Goal: Task Accomplishment & Management: Use online tool/utility

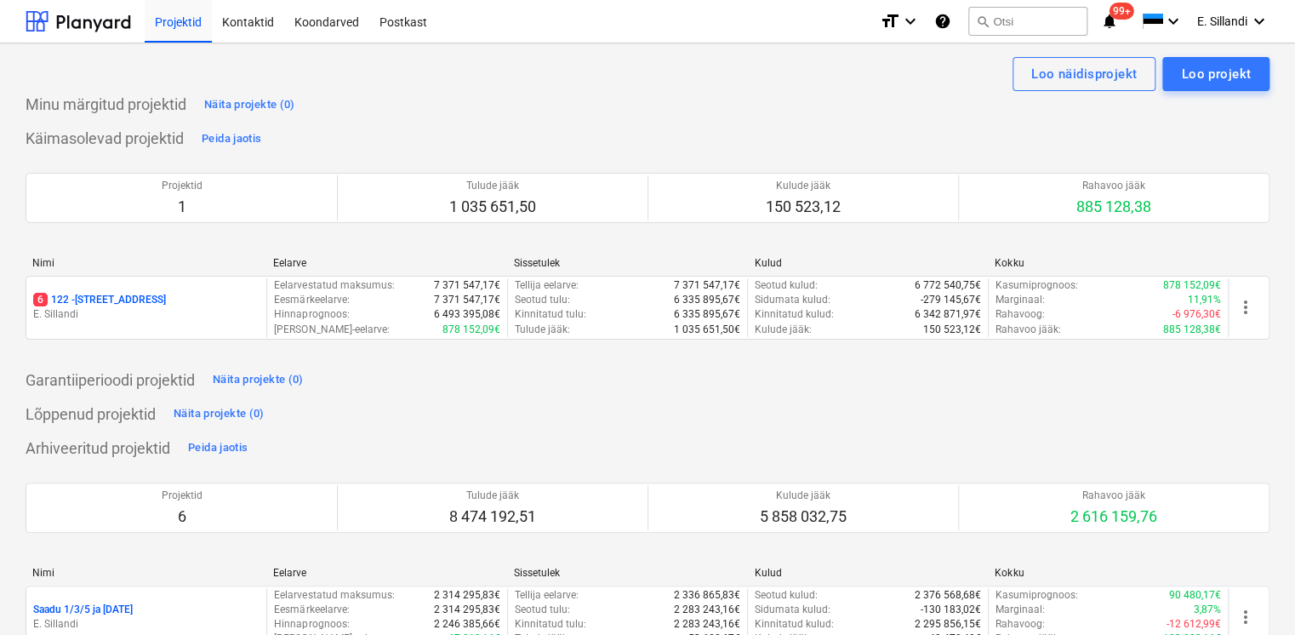
click at [185, 312] on p "E. Sillandi" at bounding box center [146, 314] width 226 height 14
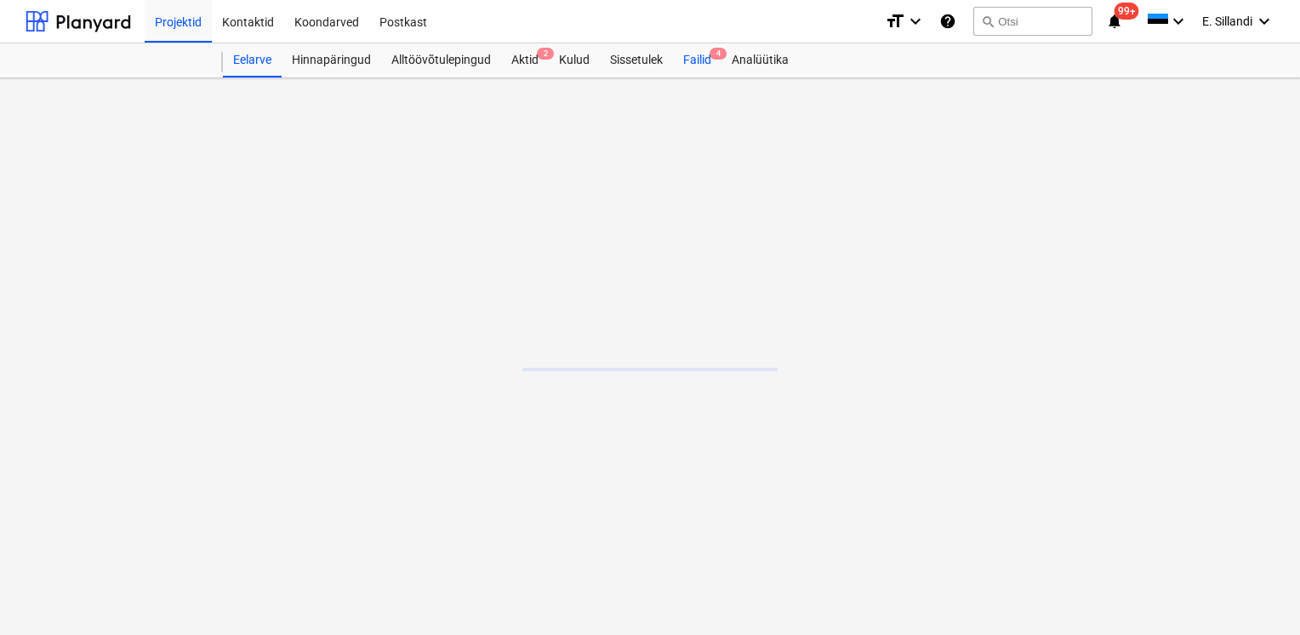
click at [710, 64] on div "Failid 4" at bounding box center [697, 60] width 48 height 34
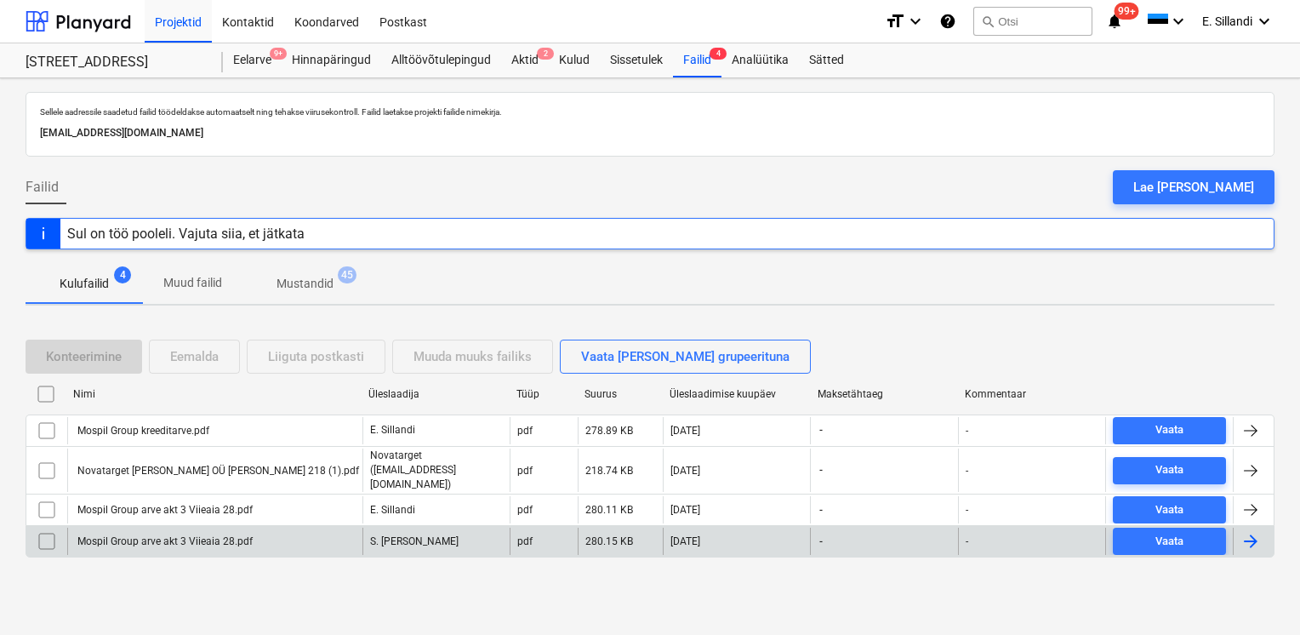
click at [168, 532] on div "Mospil Group arve akt 3 Viieaia 28.pdf" at bounding box center [214, 541] width 295 height 27
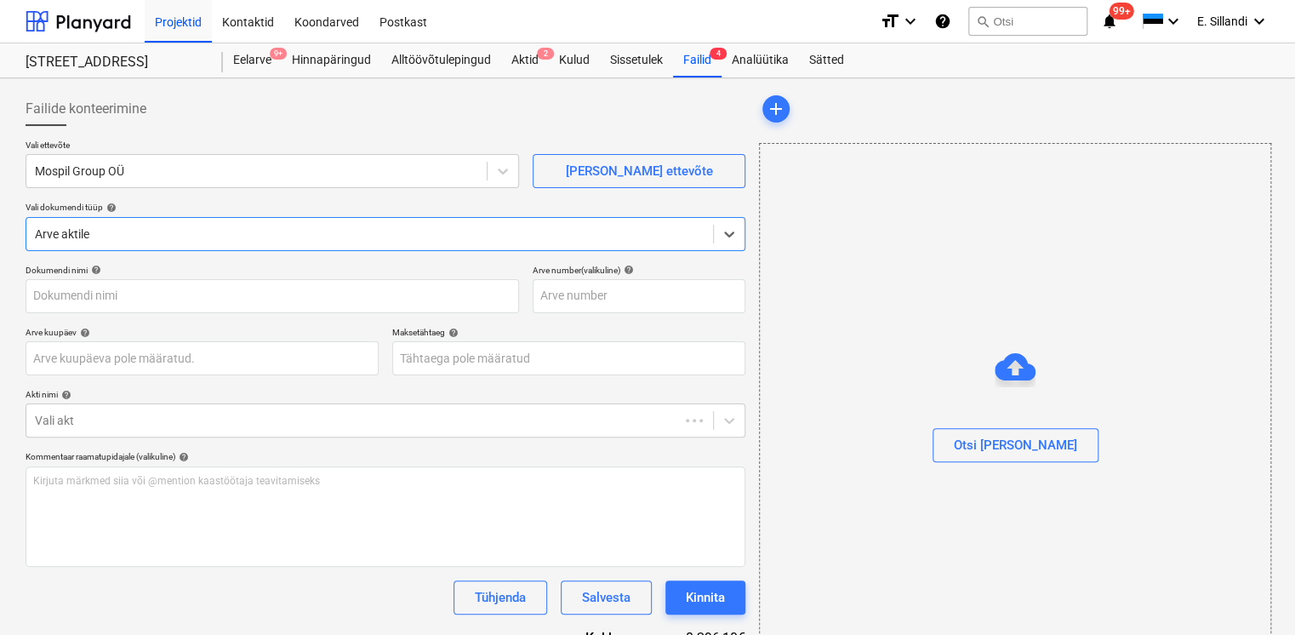
type input "Mospil Group arve akt 3 Viieaia 28.pdf"
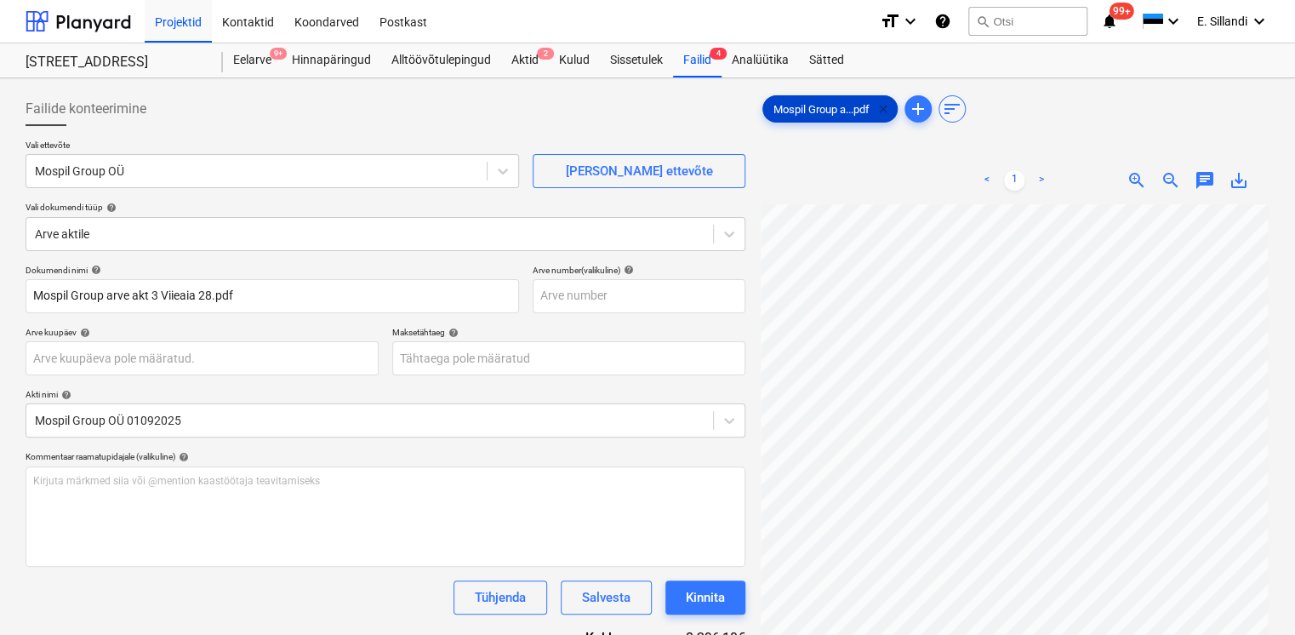
click at [887, 112] on span "clear" at bounding box center [883, 109] width 20 height 20
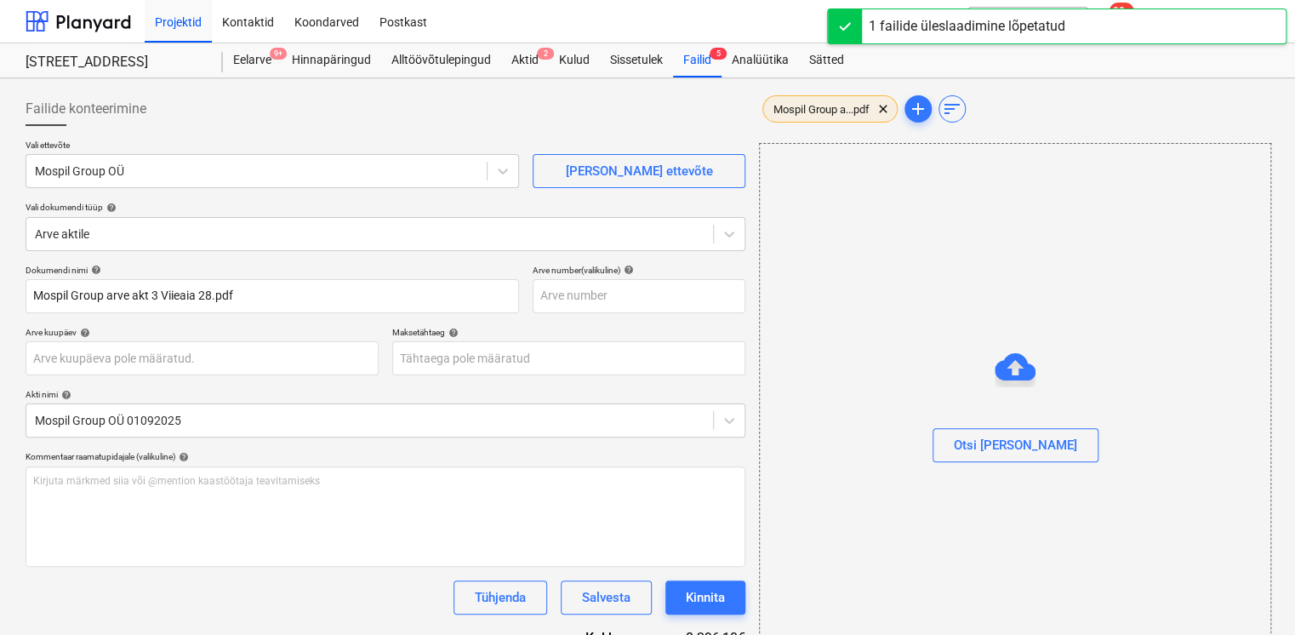
click at [824, 100] on div "Mospil Group a...pdf clear" at bounding box center [829, 108] width 135 height 27
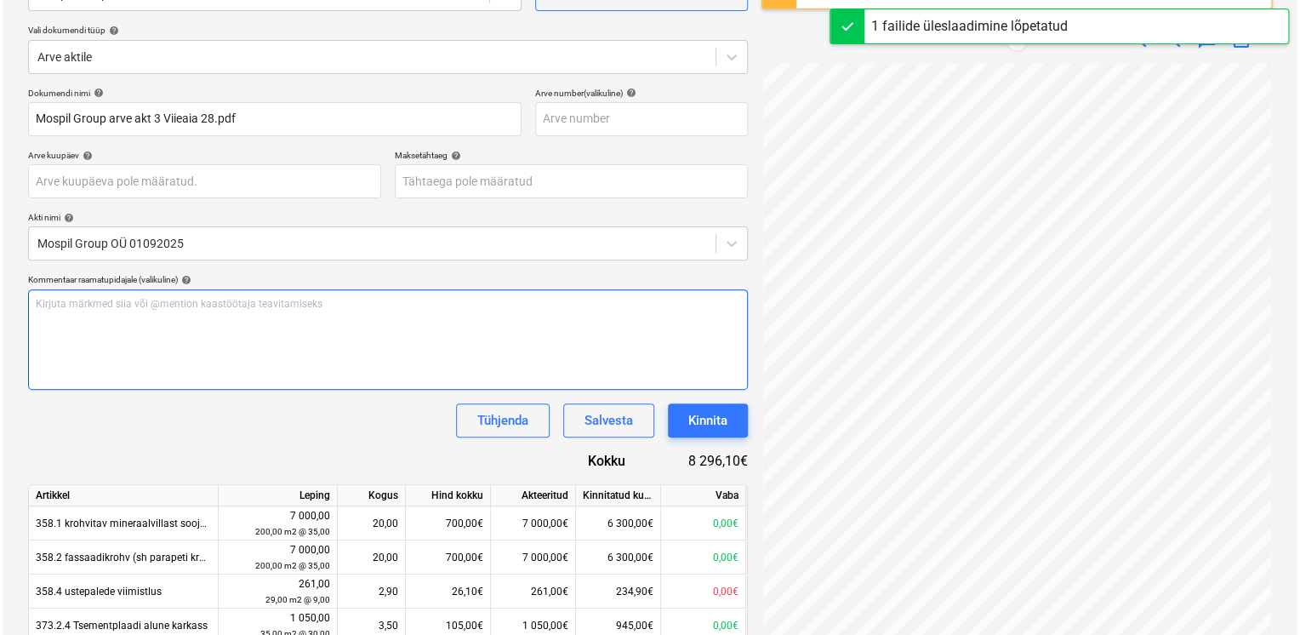
scroll to position [198, 0]
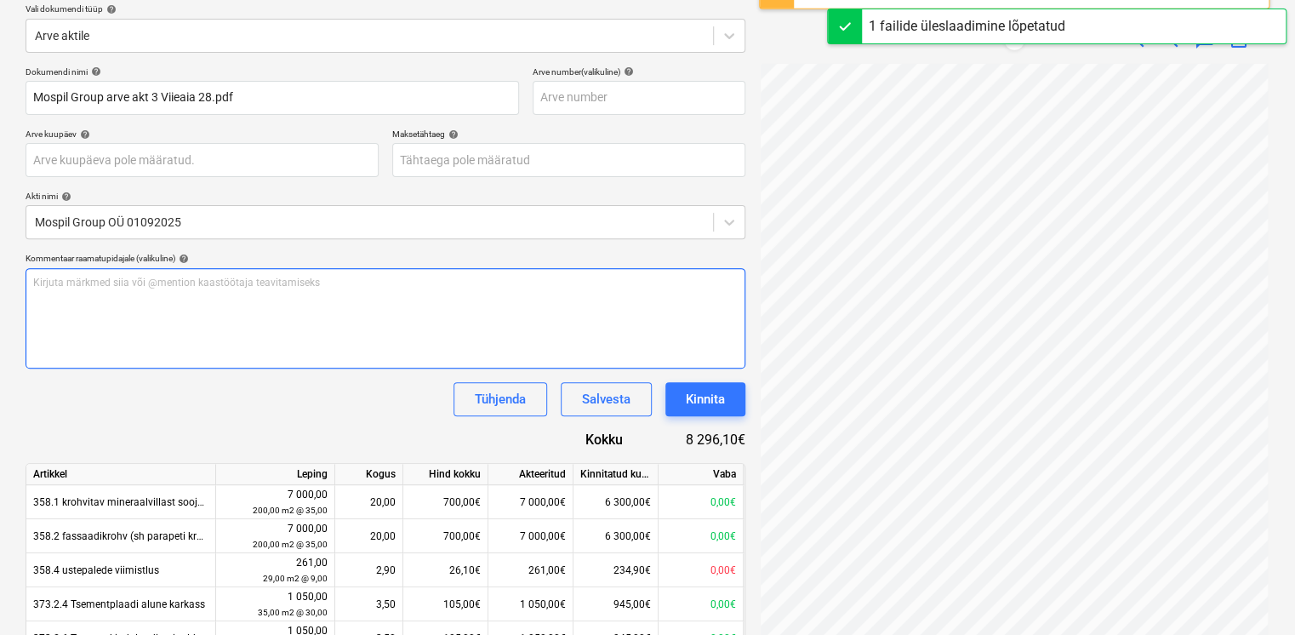
click at [398, 304] on div "Kirjuta märkmed siia või @mention kaastöötaja teavitamiseks ﻿" at bounding box center [386, 318] width 720 height 100
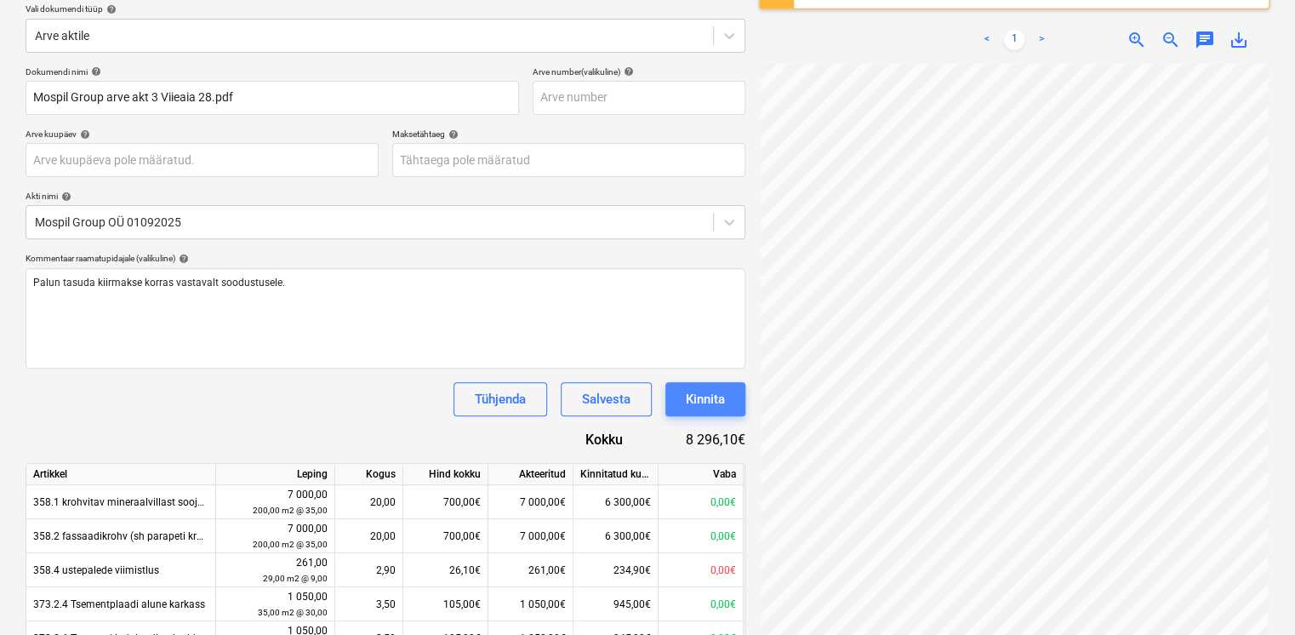
click at [717, 402] on div "Kinnita" at bounding box center [705, 399] width 39 height 22
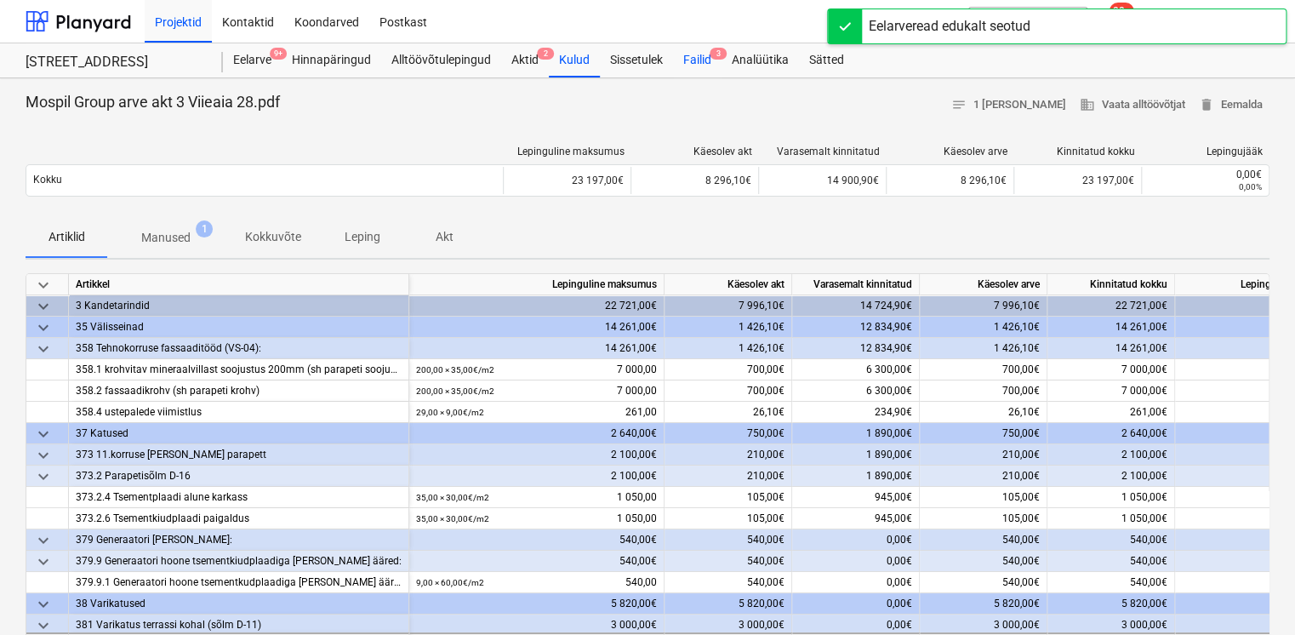
click at [707, 66] on div "Failid 3" at bounding box center [697, 60] width 48 height 34
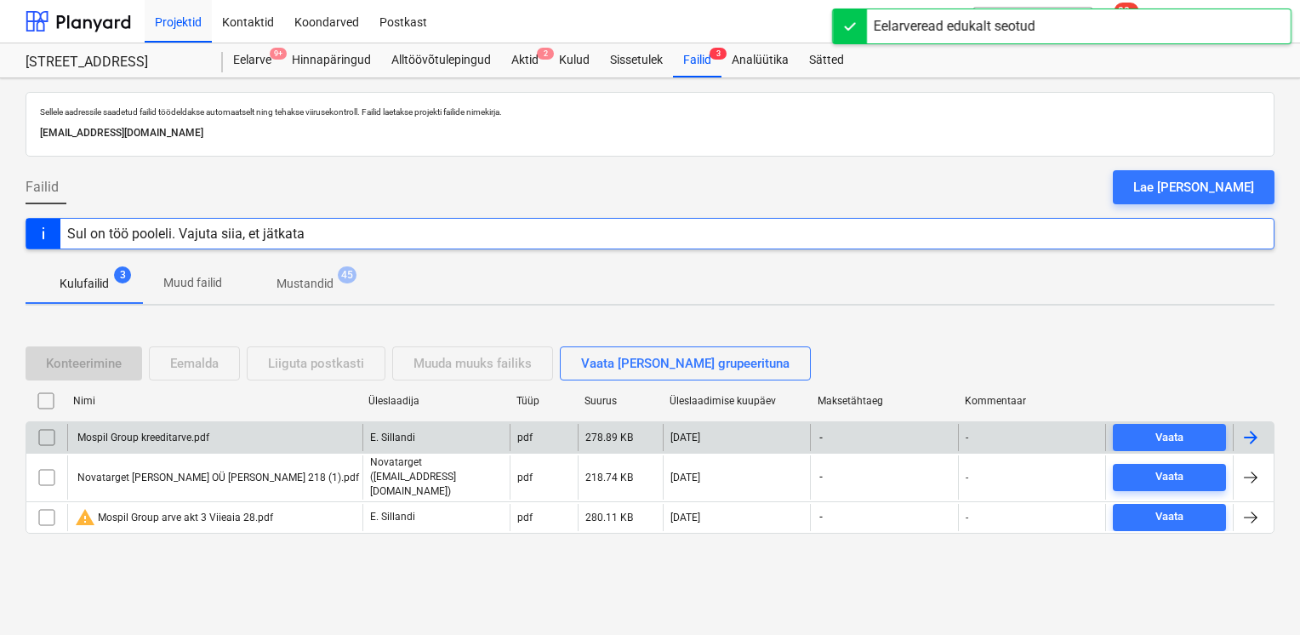
click at [178, 441] on div "Mospil Group kreeditarve.pdf" at bounding box center [142, 437] width 134 height 12
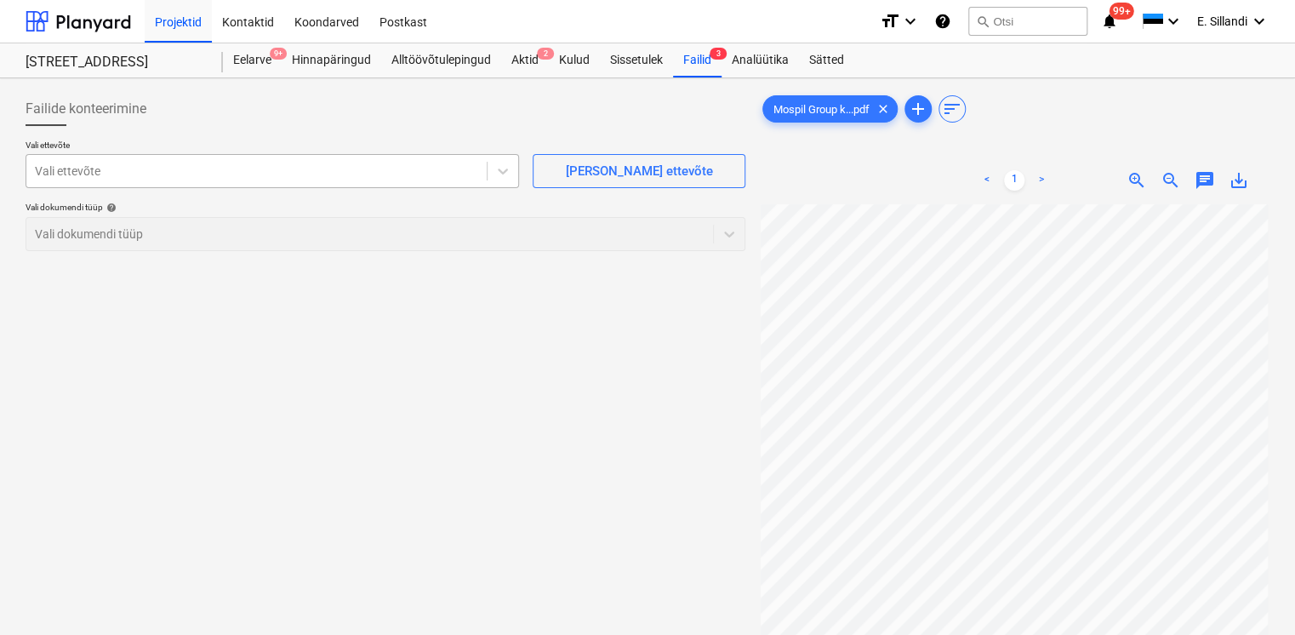
click at [205, 172] on div at bounding box center [256, 171] width 443 height 17
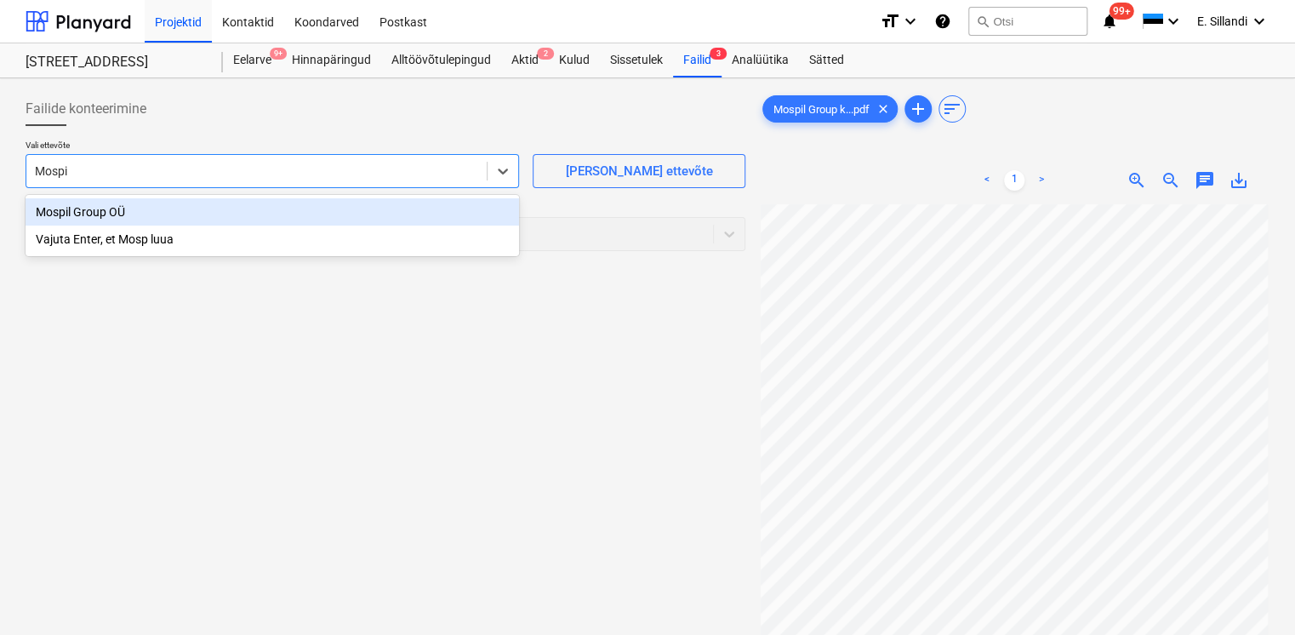
type input "Mospil"
click at [94, 207] on div "Mospil Group OÜ" at bounding box center [272, 211] width 493 height 27
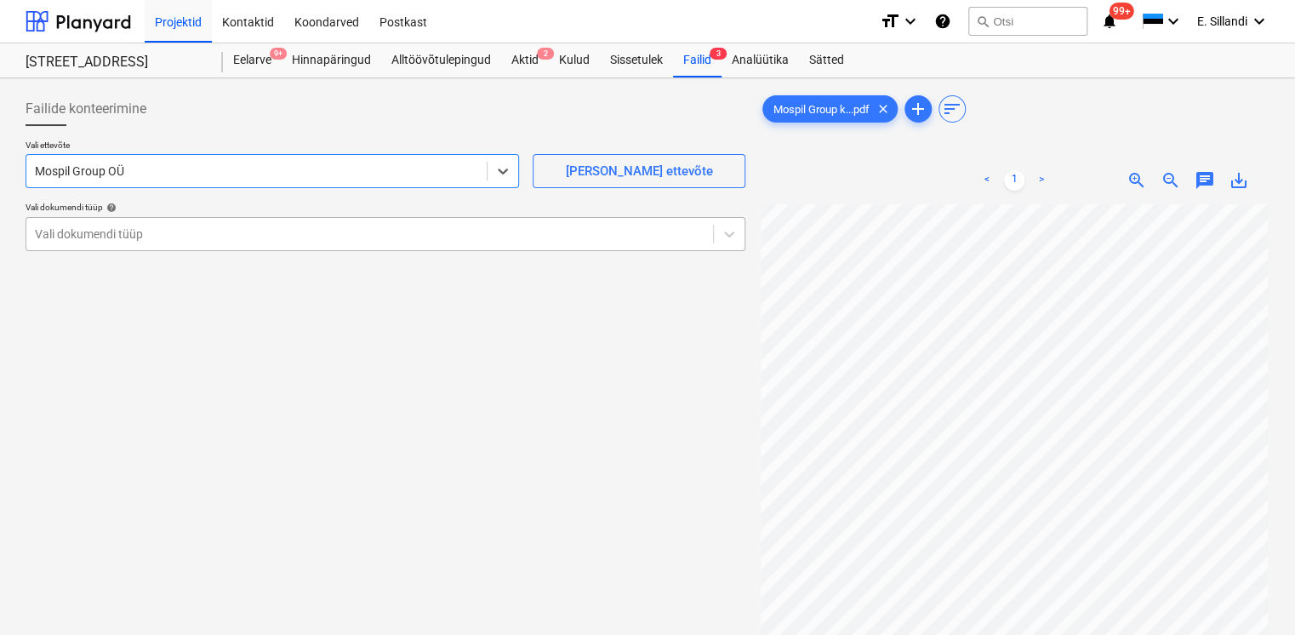
click at [78, 250] on div "Vali dokumendi tüüp" at bounding box center [386, 234] width 720 height 34
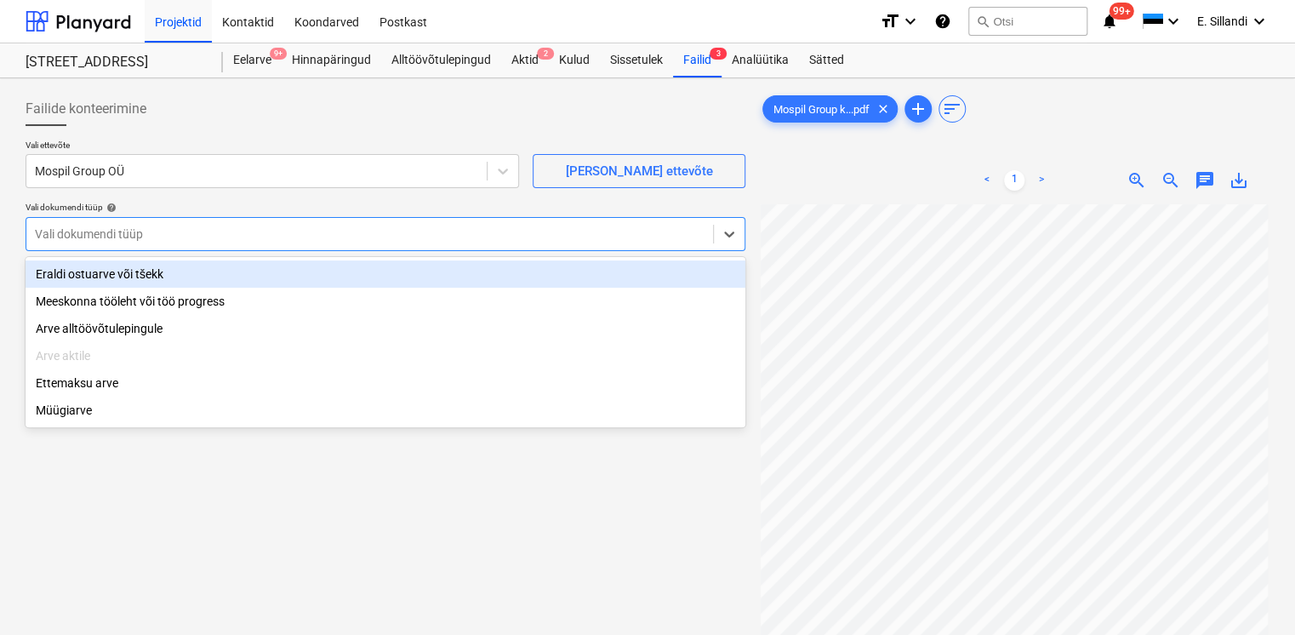
click at [76, 274] on div "Eraldi ostuarve või tšekk" at bounding box center [386, 273] width 720 height 27
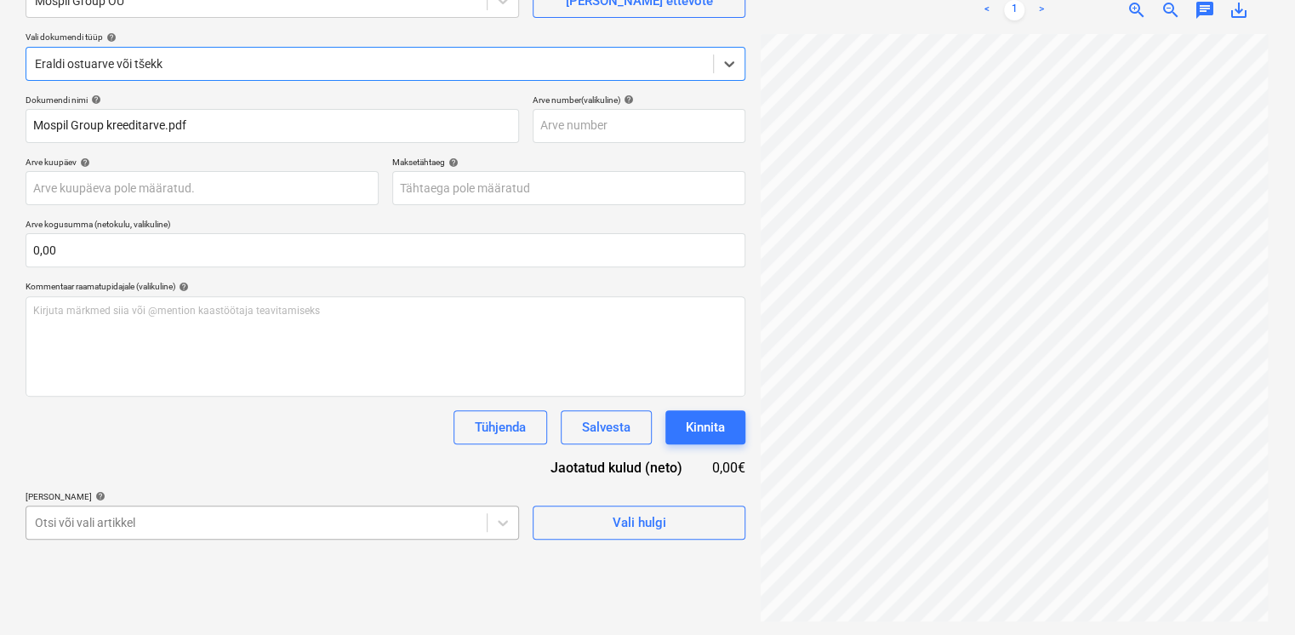
click at [140, 465] on body "Projektid Kontaktid Koondarved Postkast format_size keyboard_arrow_down help se…" at bounding box center [647, 147] width 1295 height 635
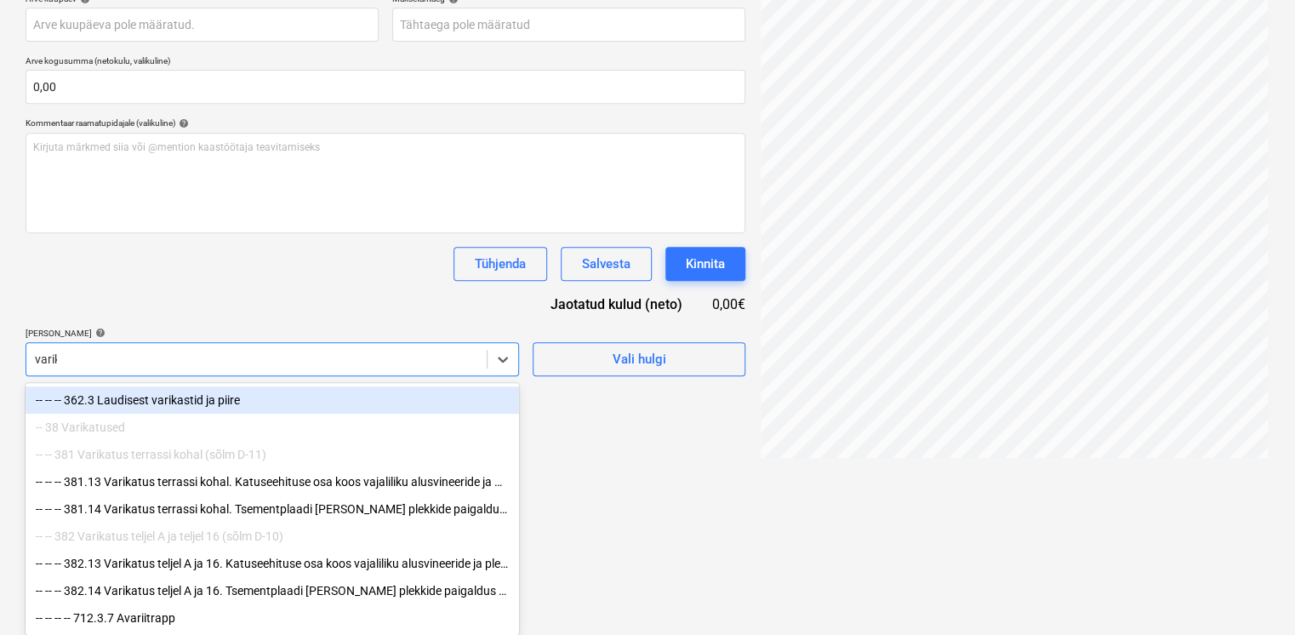
scroll to position [311, 0]
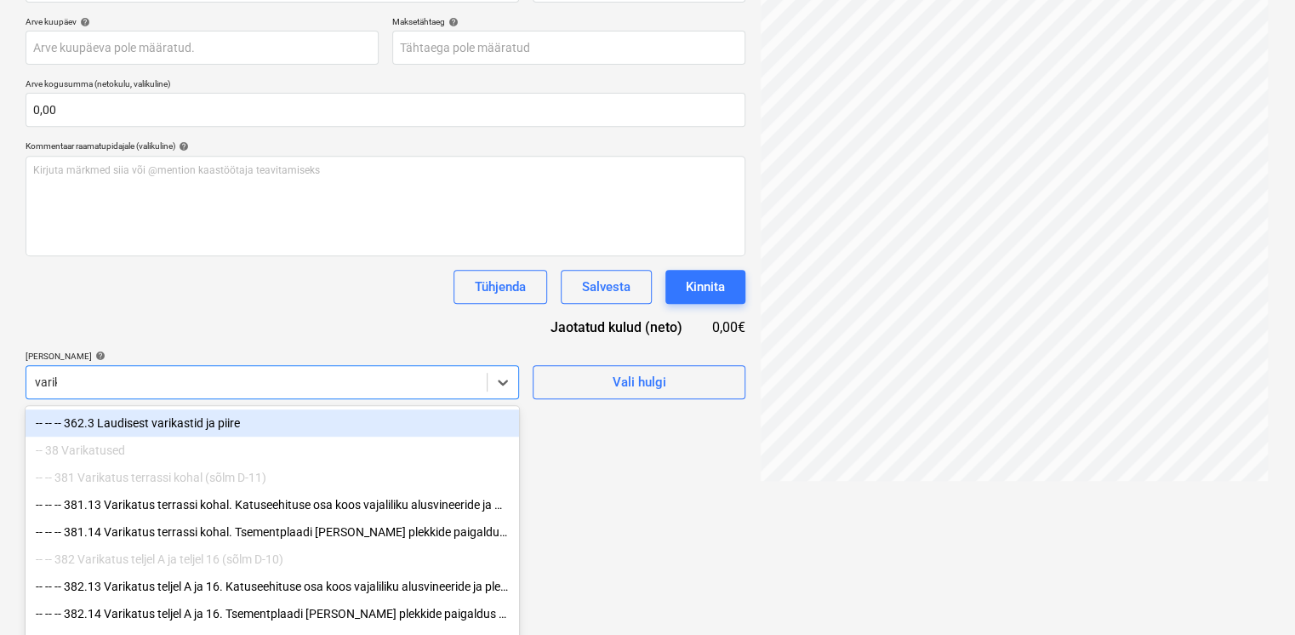
type input "varika"
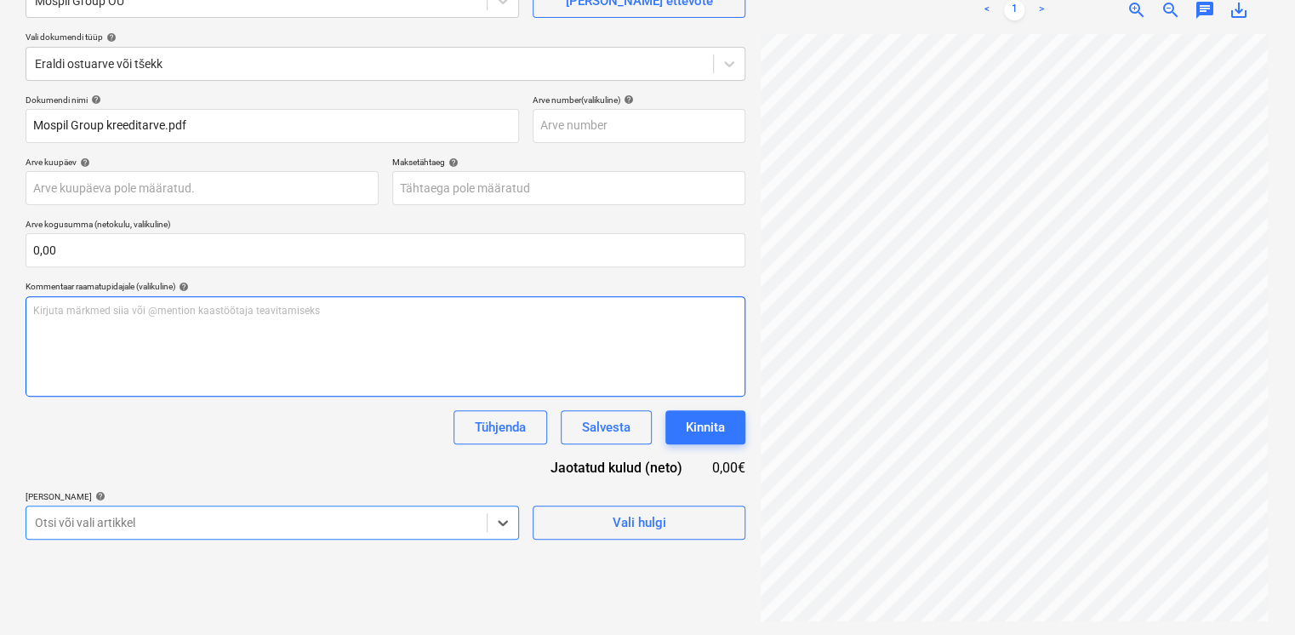
scroll to position [170, 0]
click at [109, 384] on div "Dokumendi nimi help Mospil Group kreeditarve.pdf Arve number (valikuline) help …" at bounding box center [386, 316] width 720 height 445
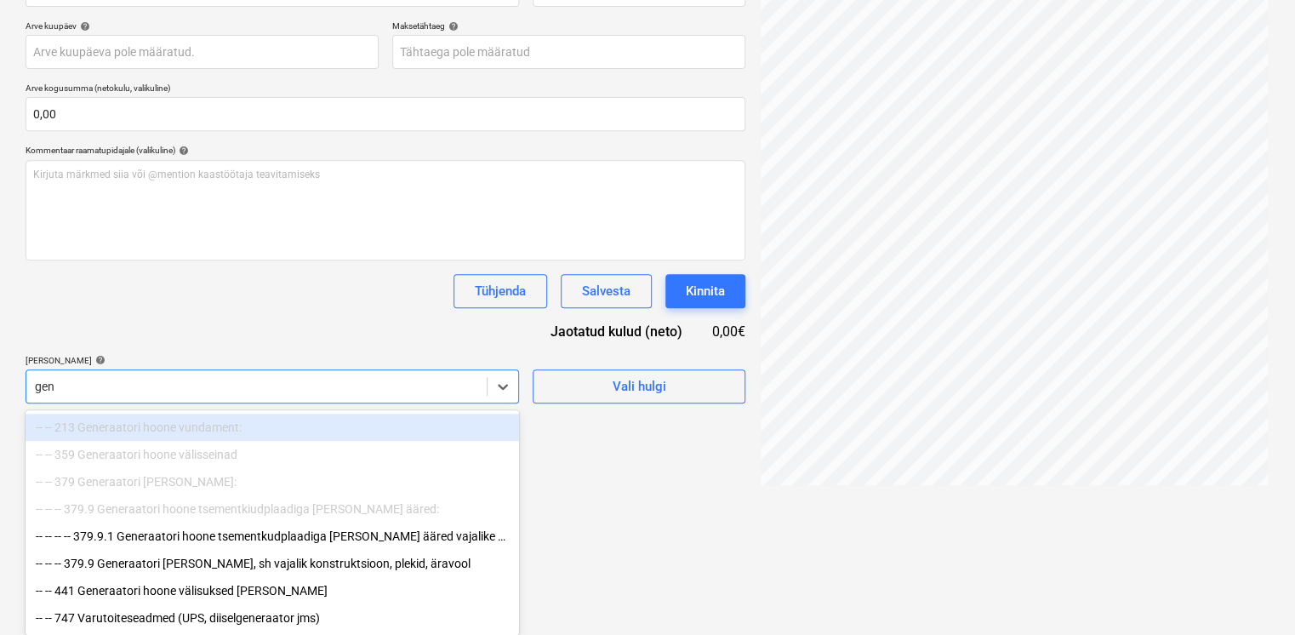
scroll to position [311, 0]
type input "generaa"
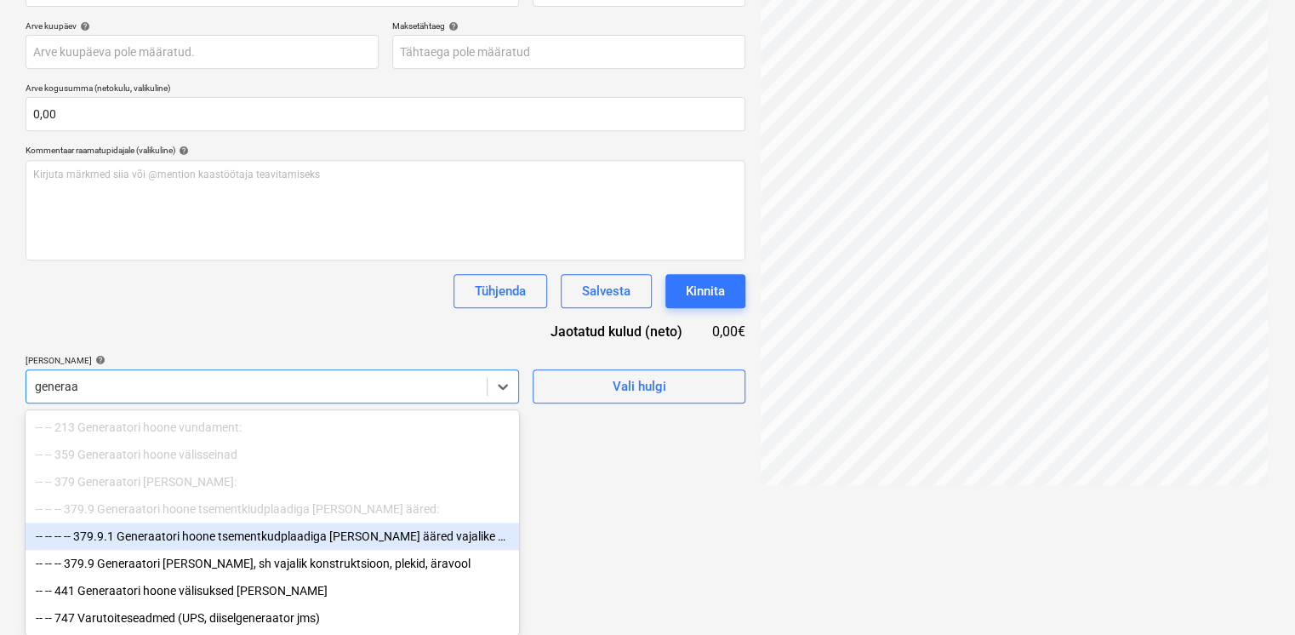
scroll to position [77, 0]
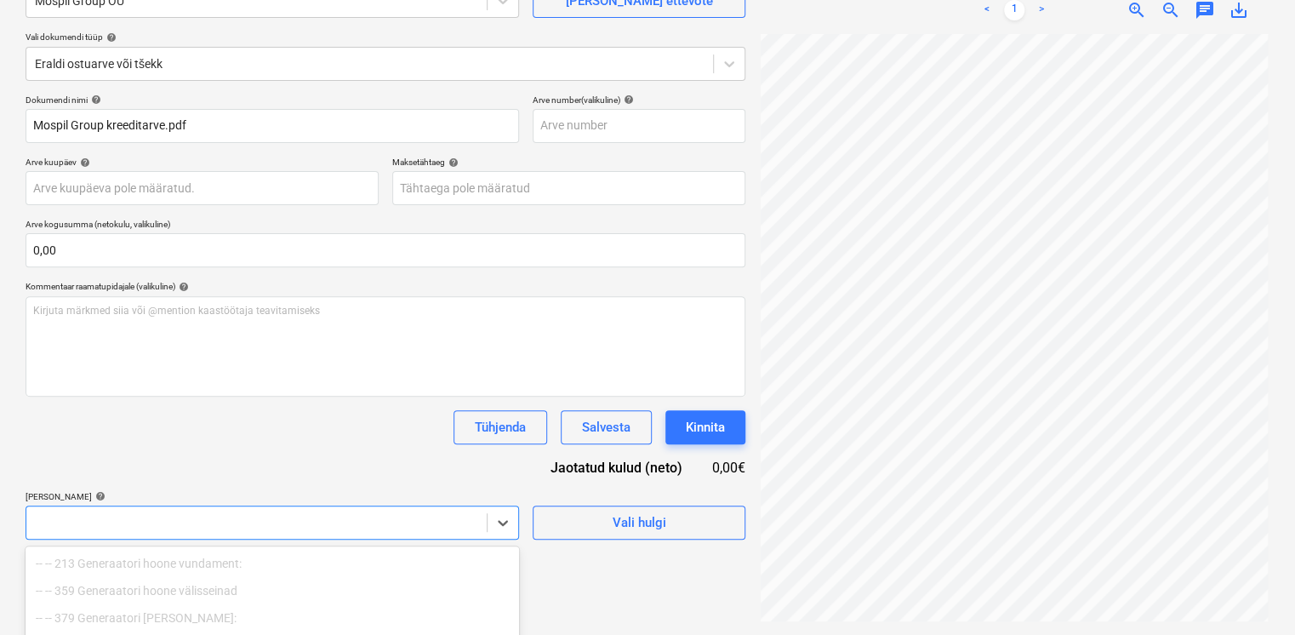
click at [133, 383] on div "Dokumendi nimi help Mospil Group kreeditarve.pdf Arve number (valikuline) help …" at bounding box center [386, 316] width 720 height 445
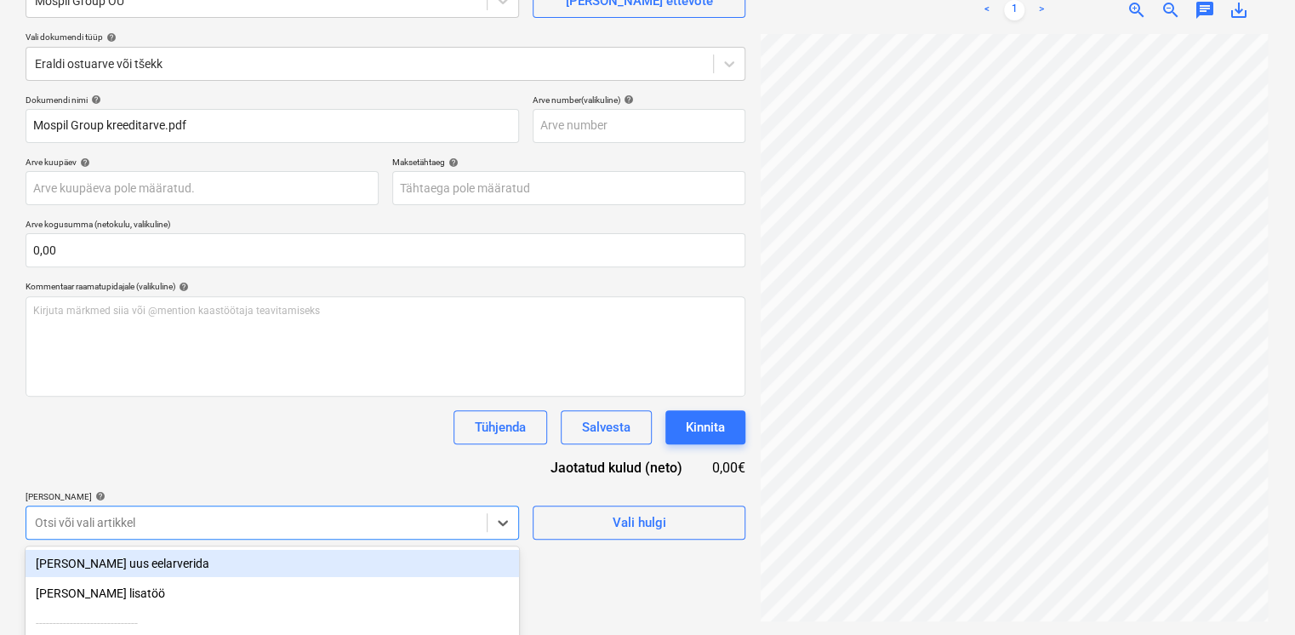
scroll to position [339, 0]
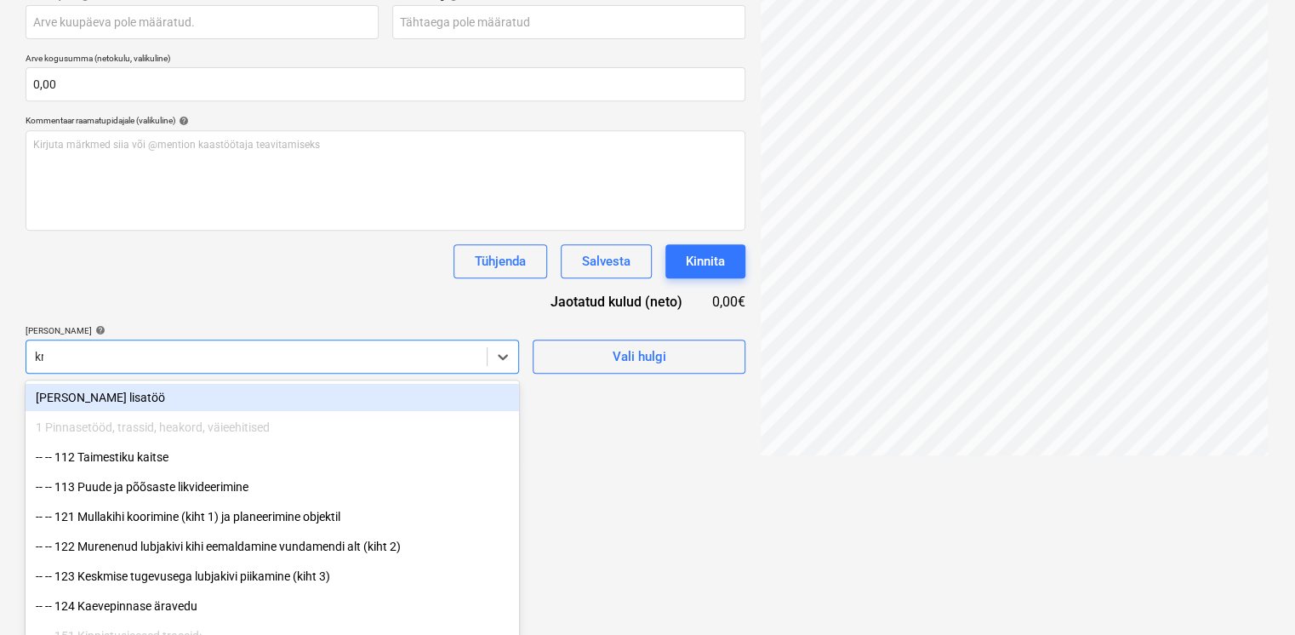
scroll to position [170, 0]
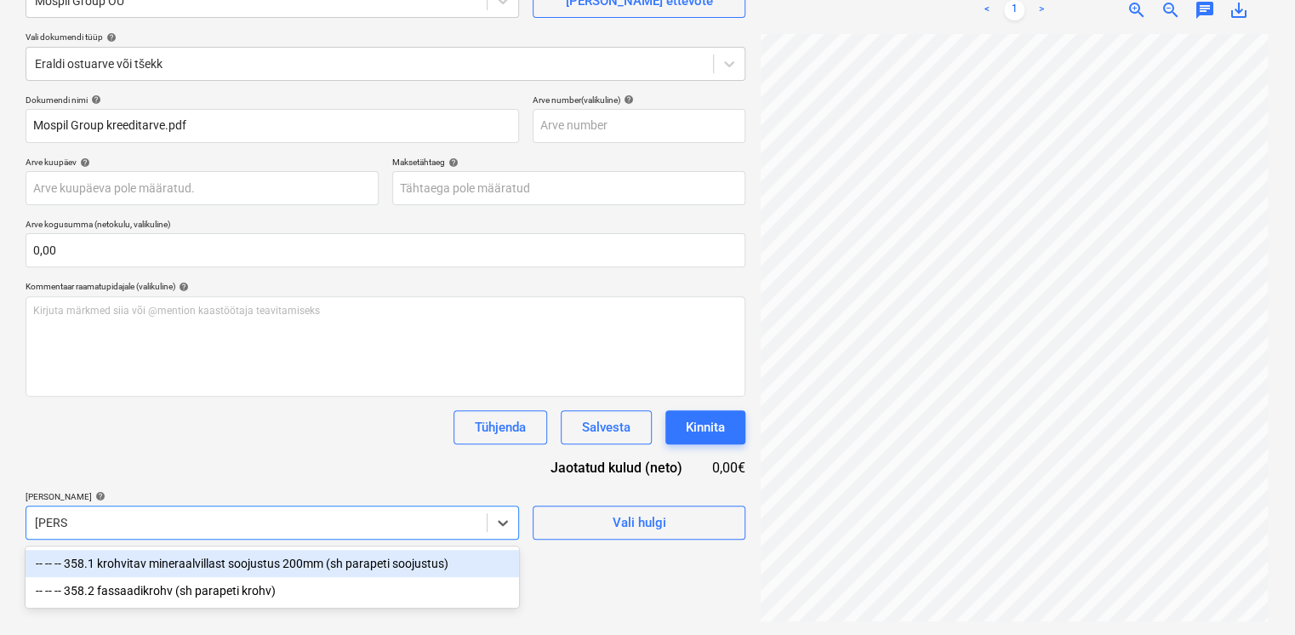
type input "krohv"
click at [238, 561] on div "-- -- -- 358.1 krohvitav mineraalvillast soojustus 200mm (sh parapeti soojustus)" at bounding box center [272, 563] width 493 height 27
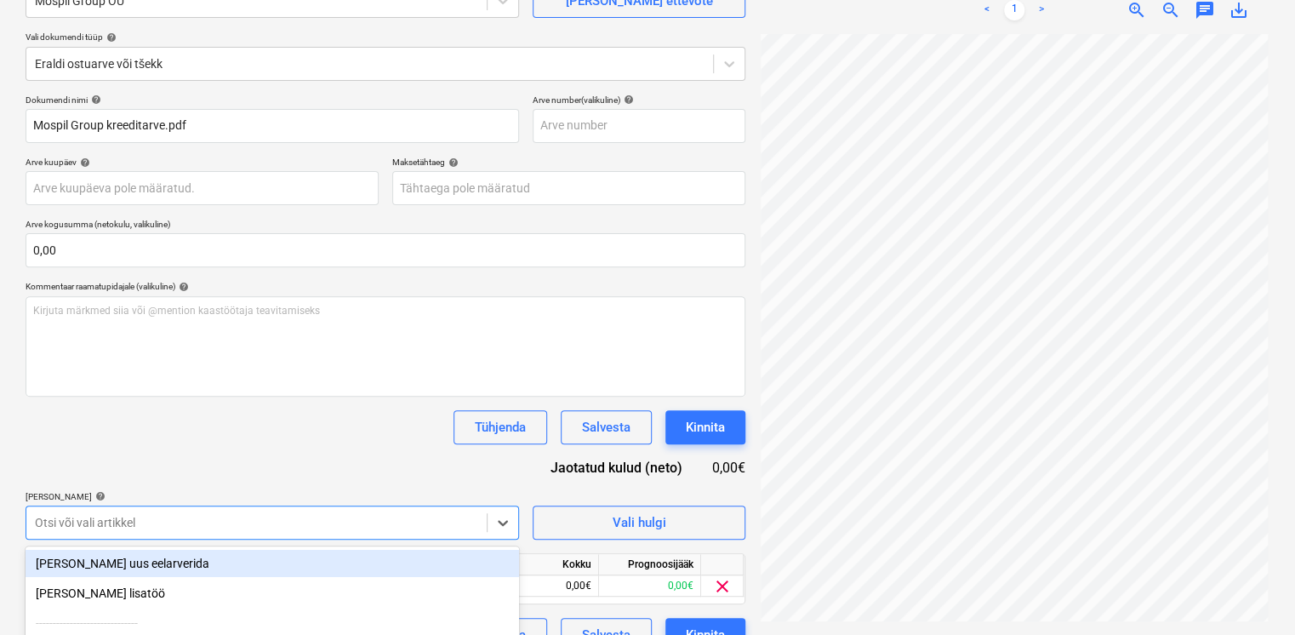
click at [260, 468] on div "Dokumendi nimi help Mospil Group kreeditarve.pdf Arve number (valikuline) help …" at bounding box center [386, 372] width 720 height 557
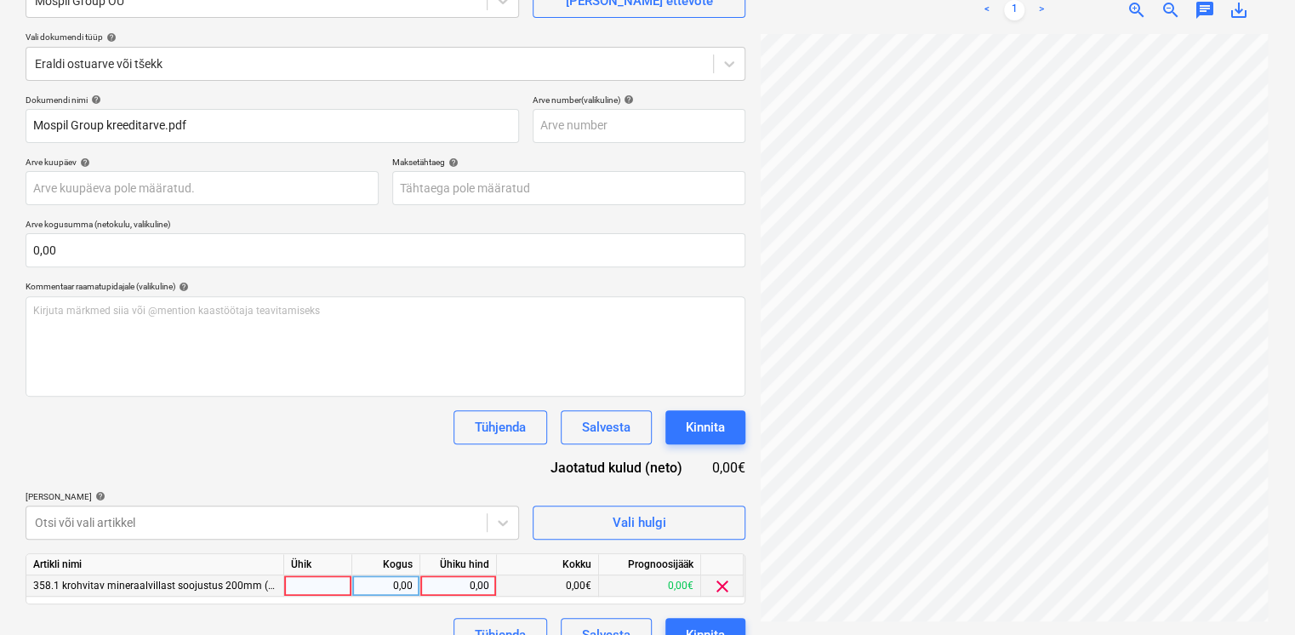
click at [466, 590] on div "0,00" at bounding box center [458, 585] width 62 height 21
click at [180, 518] on div at bounding box center [256, 522] width 443 height 17
click at [186, 465] on body "Projektid Kontaktid Koondarved Postkast format_size keyboard_arrow_down help se…" at bounding box center [647, 147] width 1295 height 635
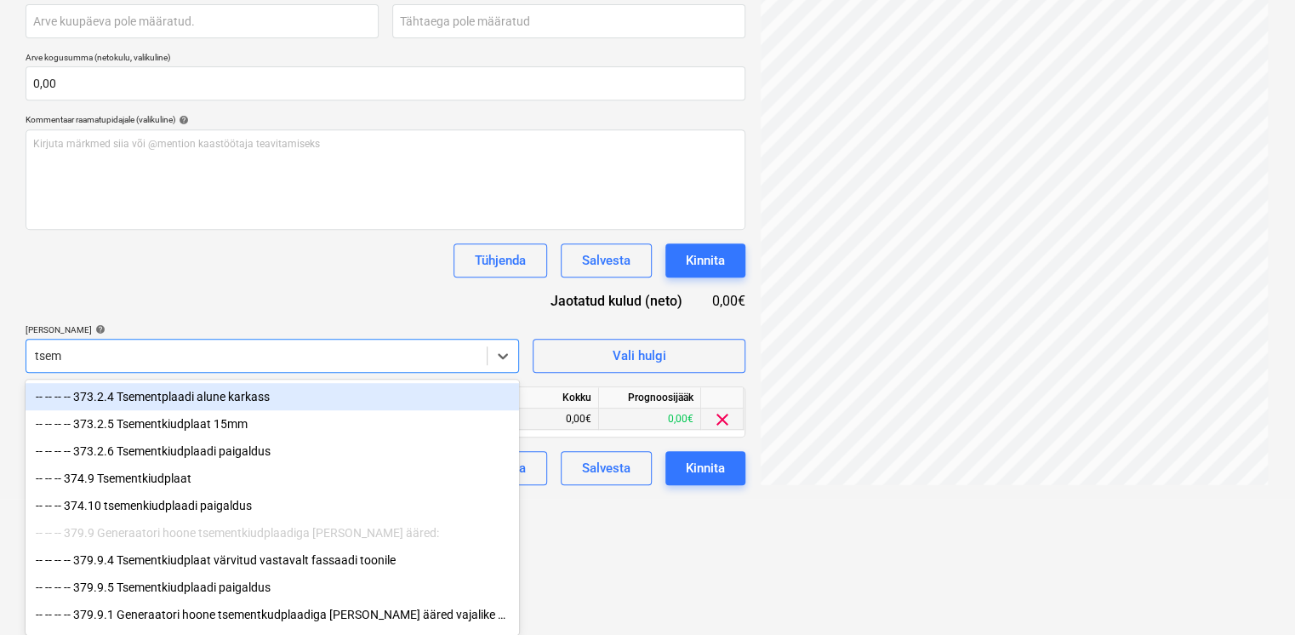
scroll to position [336, 0]
type input "tsemen"
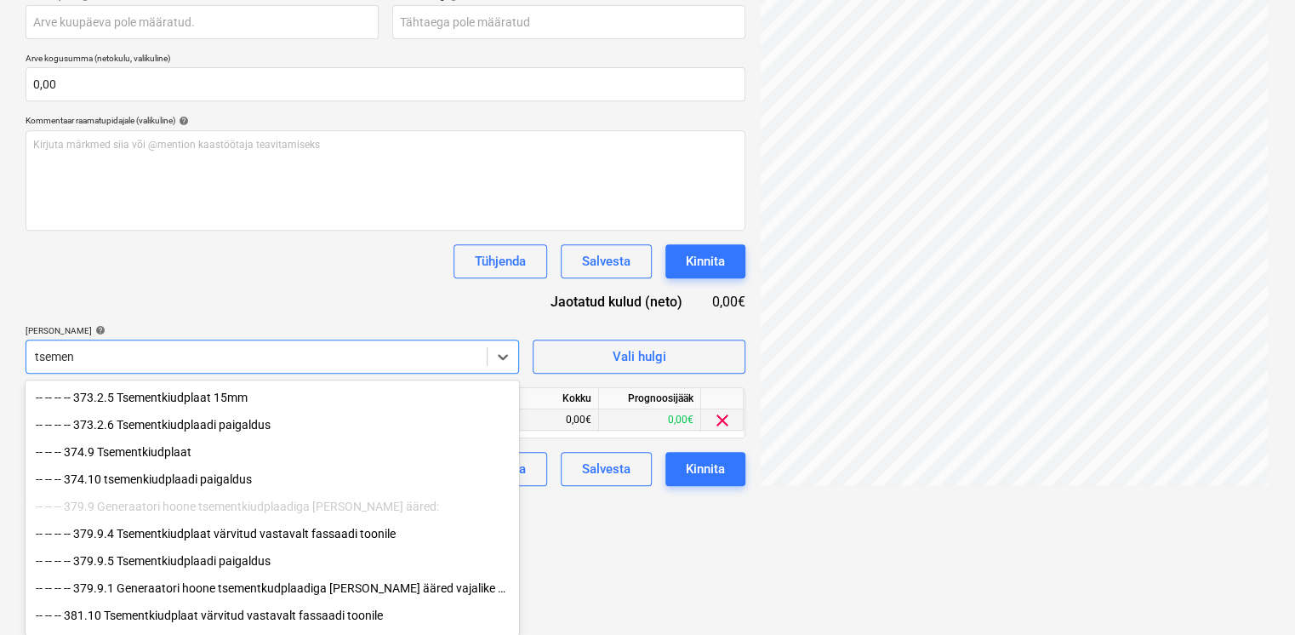
scroll to position [0, 0]
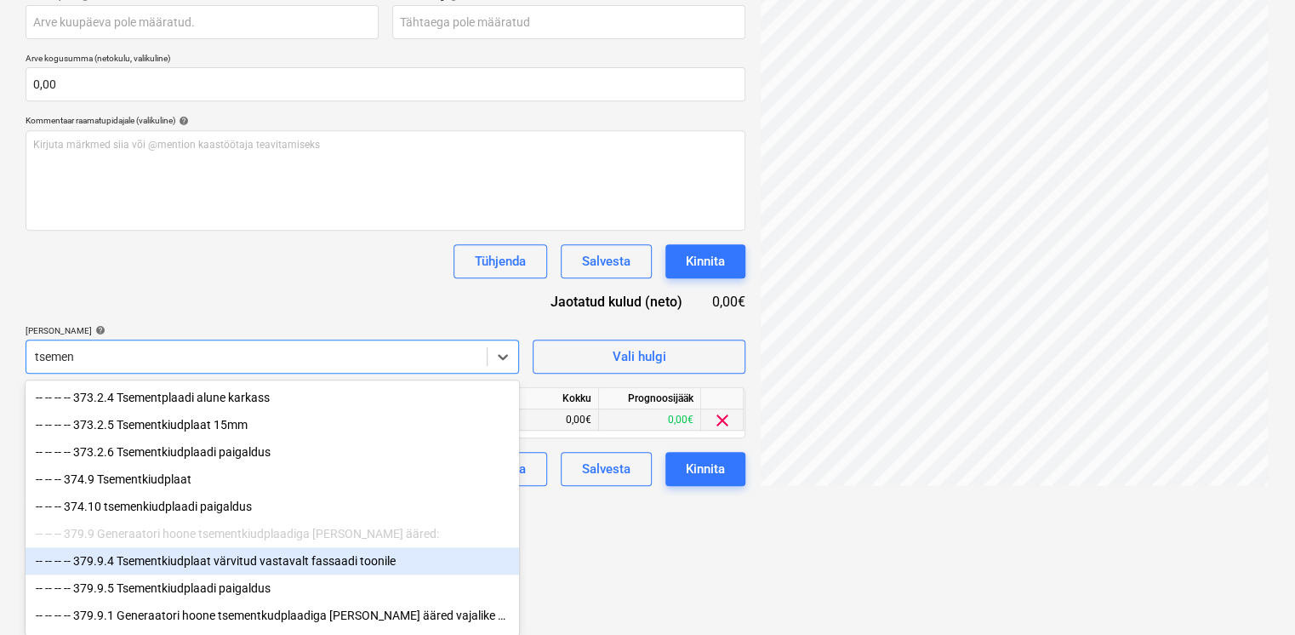
click at [233, 567] on div "-- -- -- -- 379.9.4 Tsementkiudplaat värvitud vastavalt fassaadi toonile" at bounding box center [272, 560] width 493 height 27
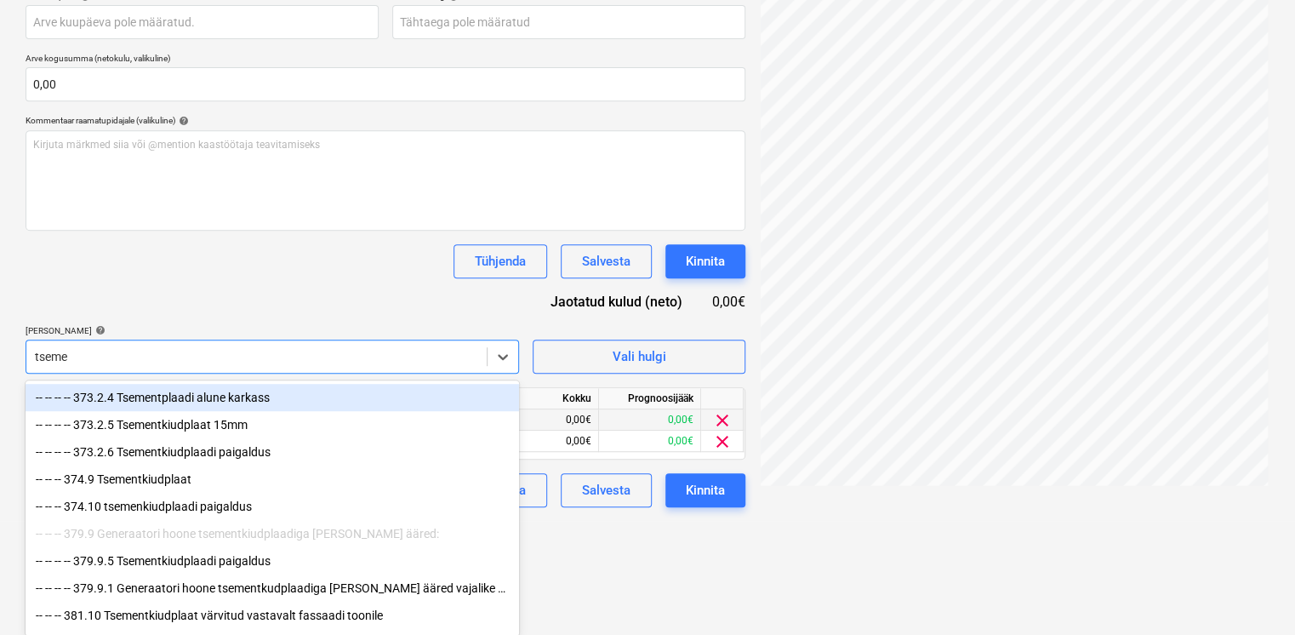
type input "tsemen"
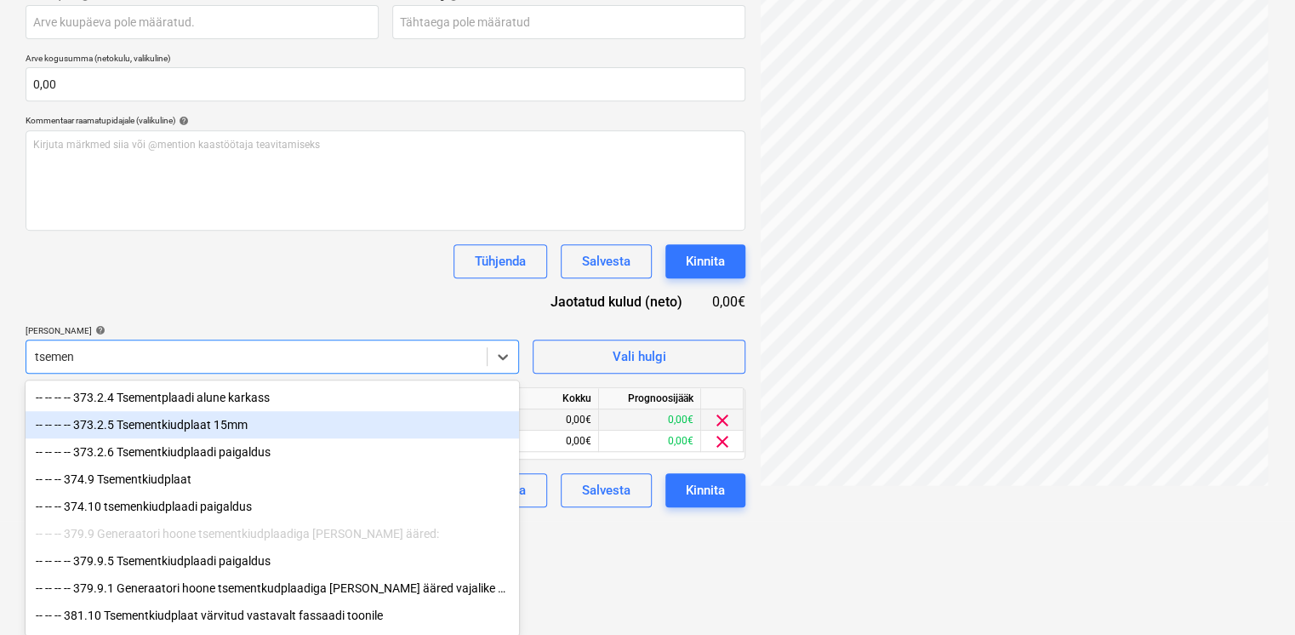
click at [208, 431] on div "-- -- -- -- 373.2.5 Tsementkiudplaat 15mm" at bounding box center [272, 424] width 493 height 27
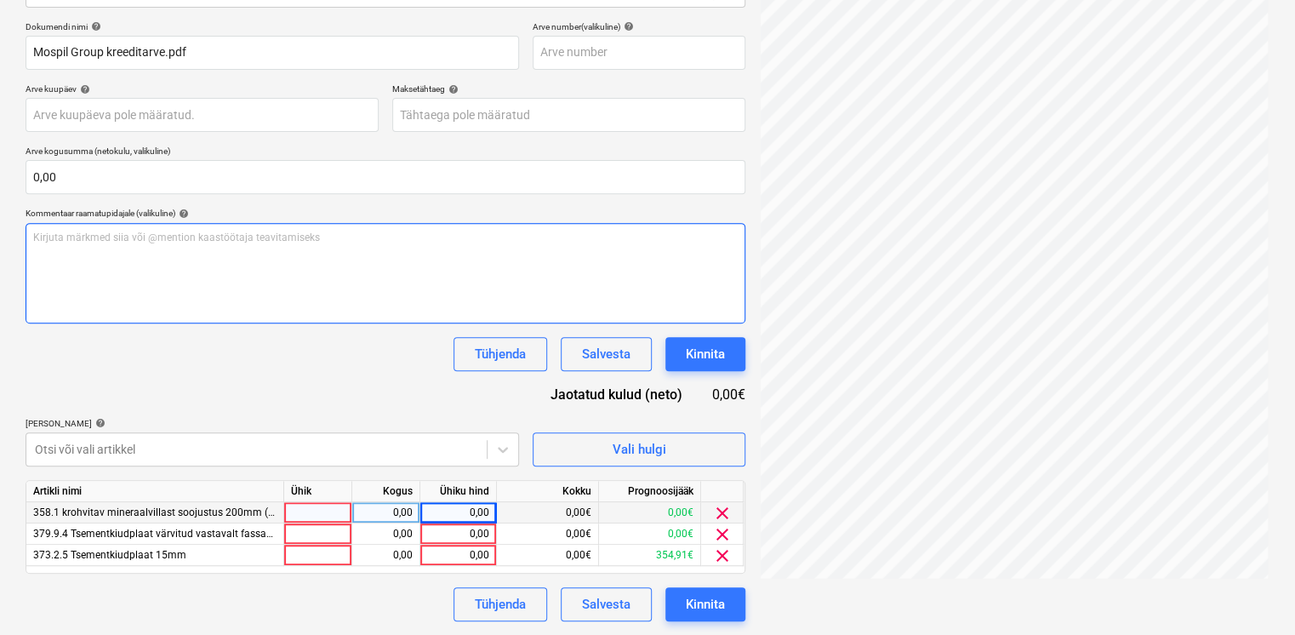
scroll to position [242, 0]
click at [347, 277] on div "Dokumendi nimi help Mospil Group kreeditarve.pdf Arve number (valikuline) help …" at bounding box center [386, 323] width 720 height 600
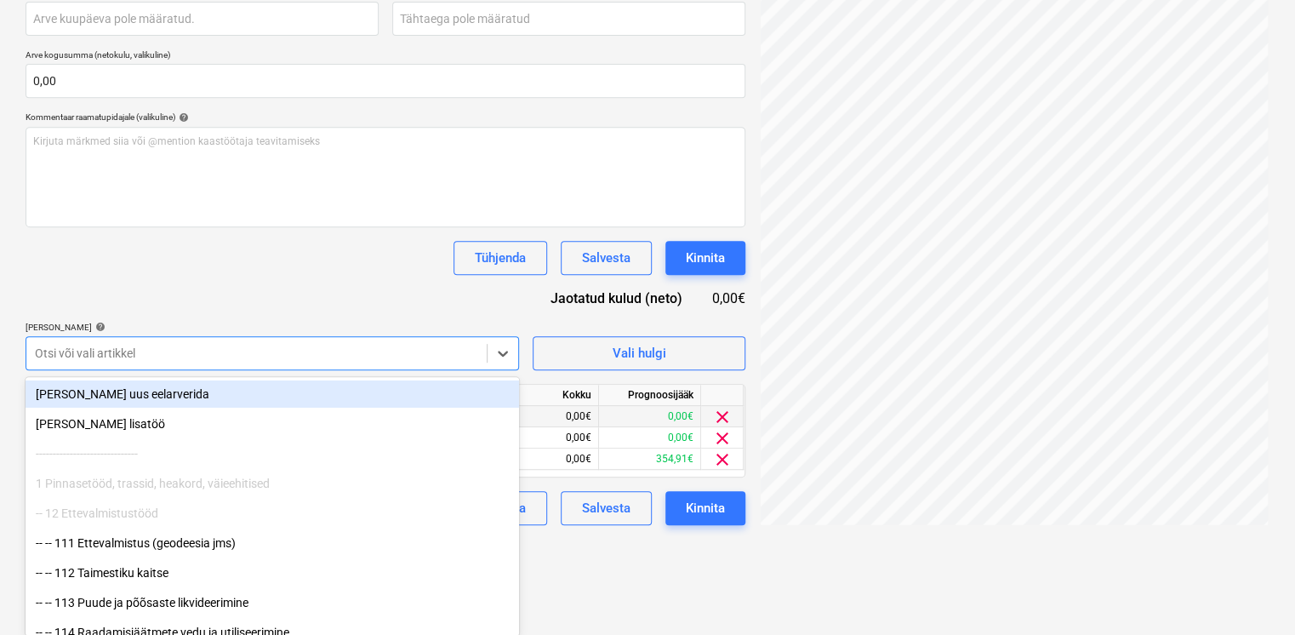
click at [432, 305] on div "Dokumendi nimi help Mospil Group kreeditarve.pdf Arve number (valikuline) help …" at bounding box center [386, 225] width 720 height 600
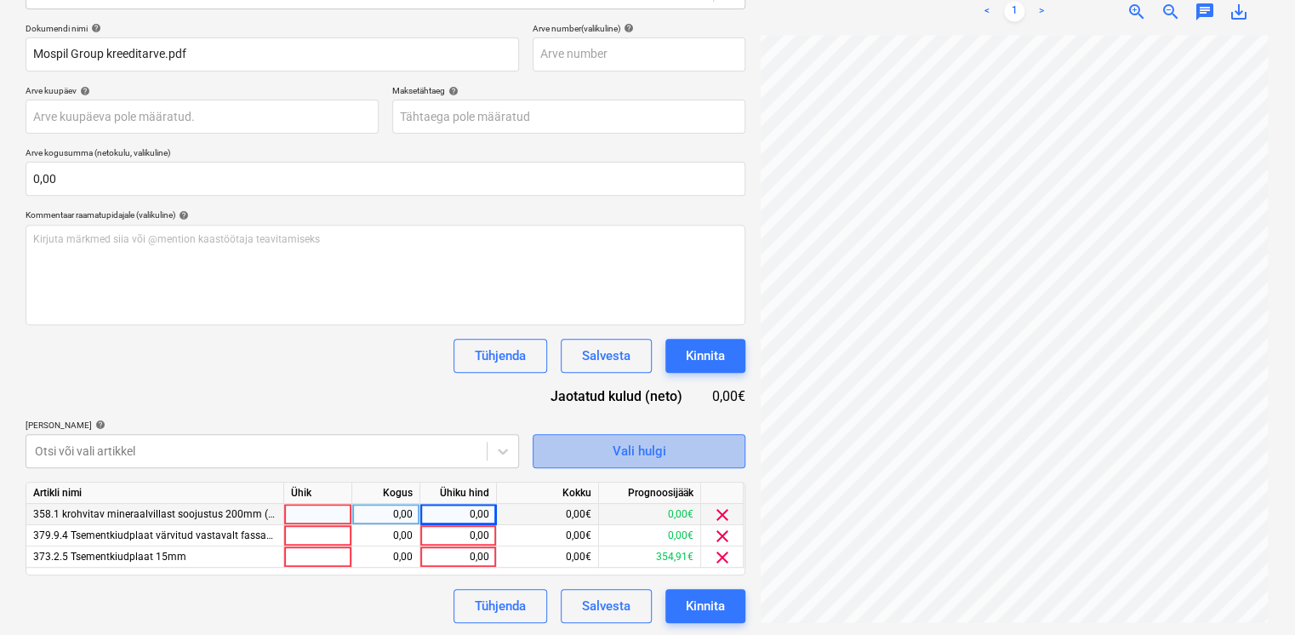
click at [601, 461] on button "Vali hulgi" at bounding box center [639, 451] width 213 height 34
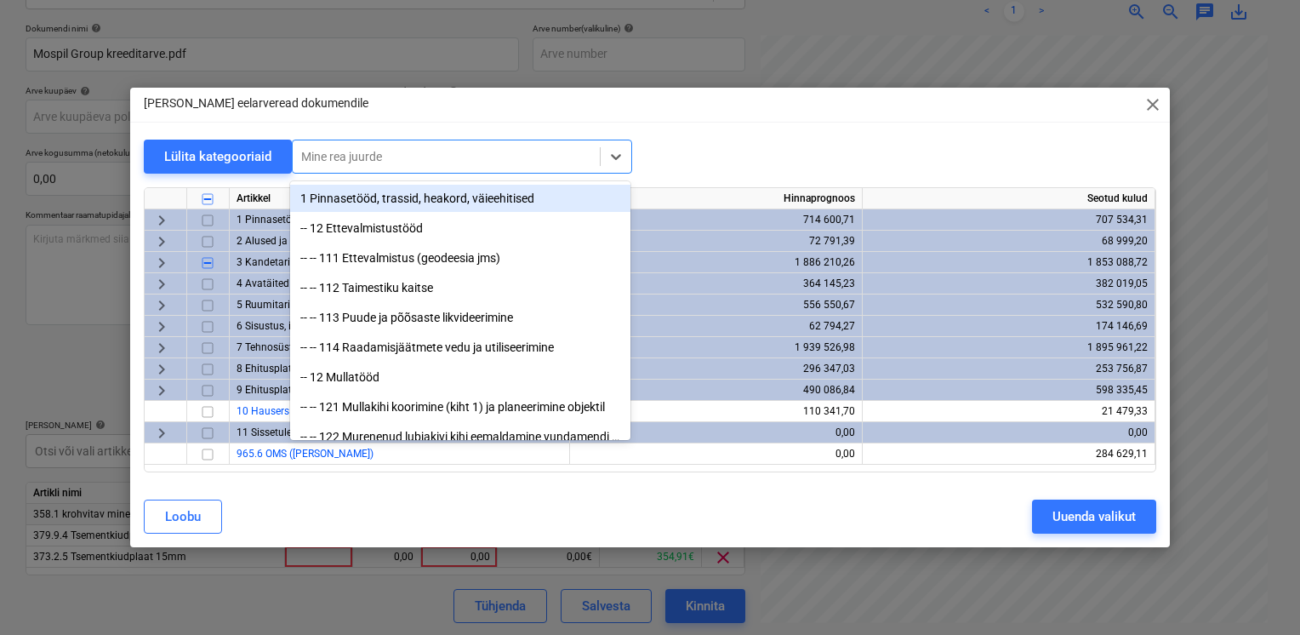
click at [355, 161] on div at bounding box center [446, 156] width 290 height 17
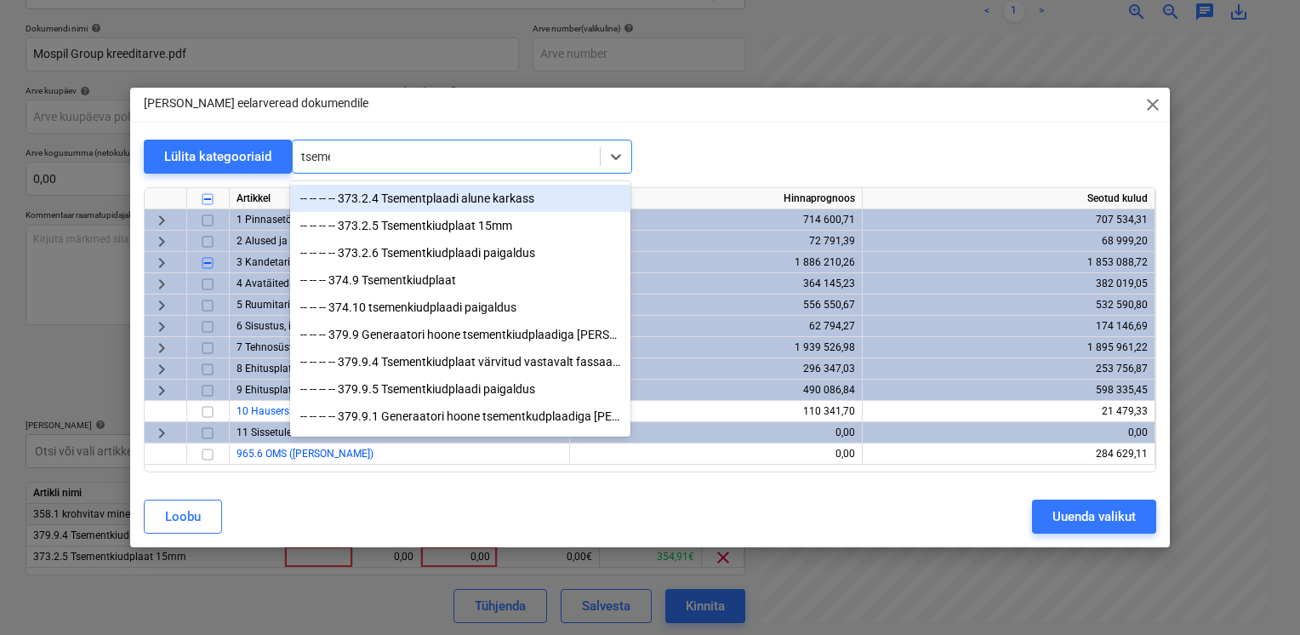
type input "tsemen"
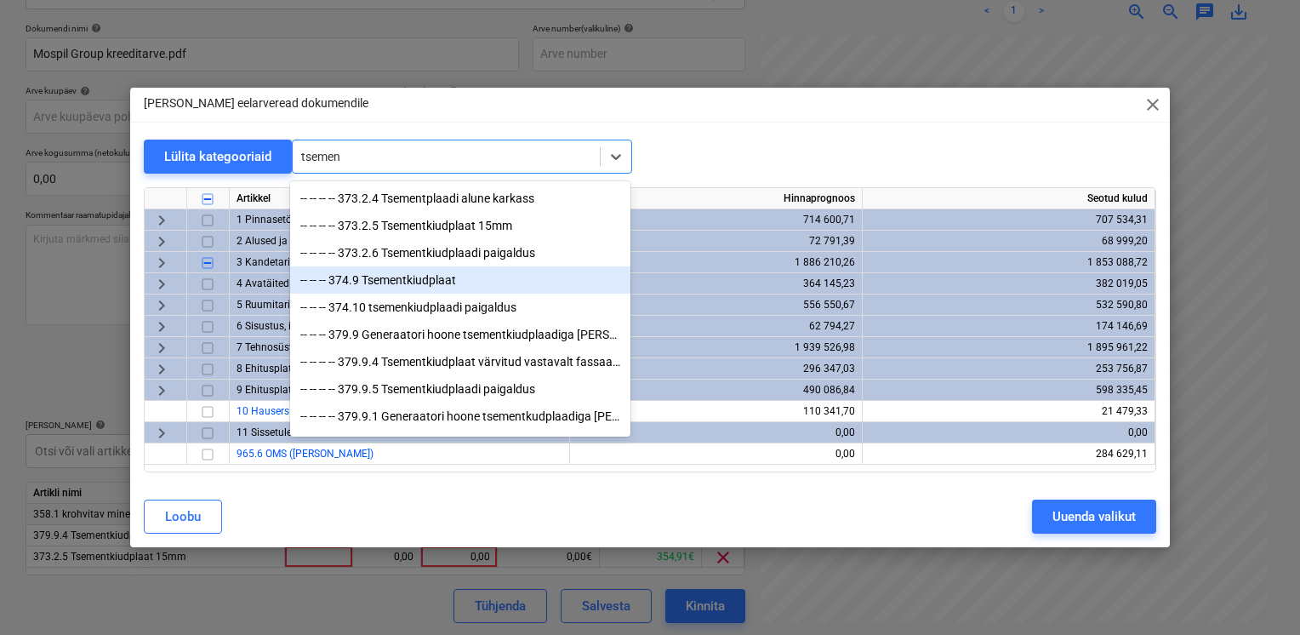
click at [414, 285] on div "-- -- -- 374.9 Tsementkiudplaat" at bounding box center [460, 279] width 340 height 27
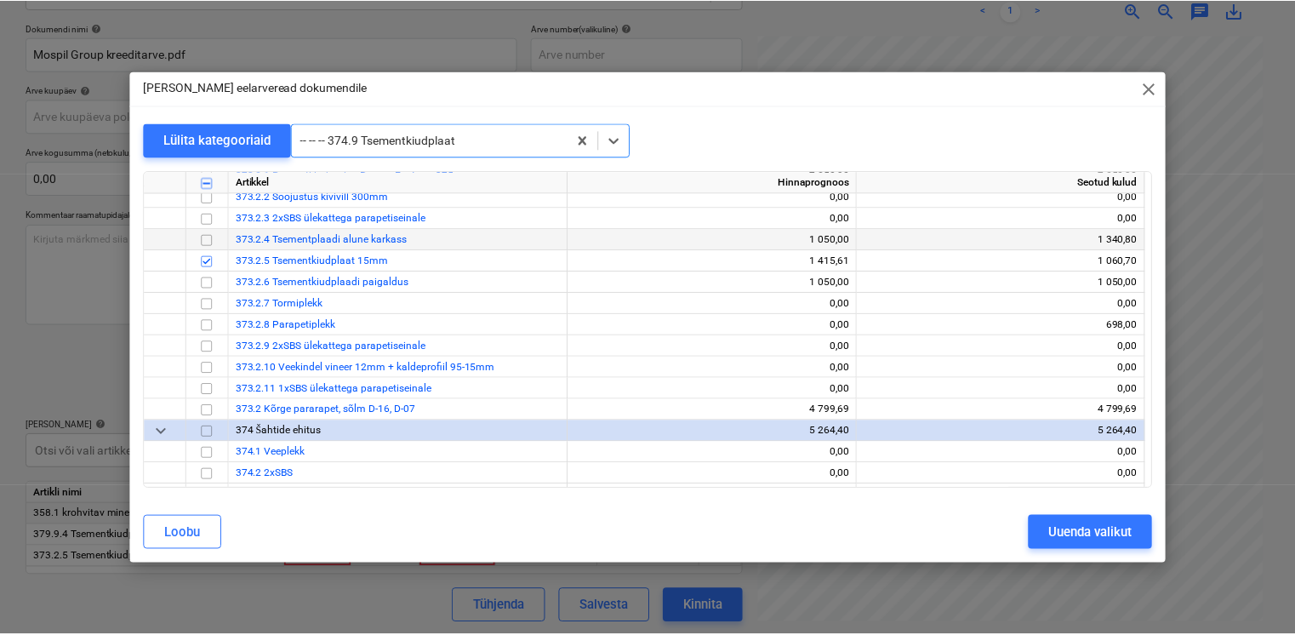
scroll to position [6409, 0]
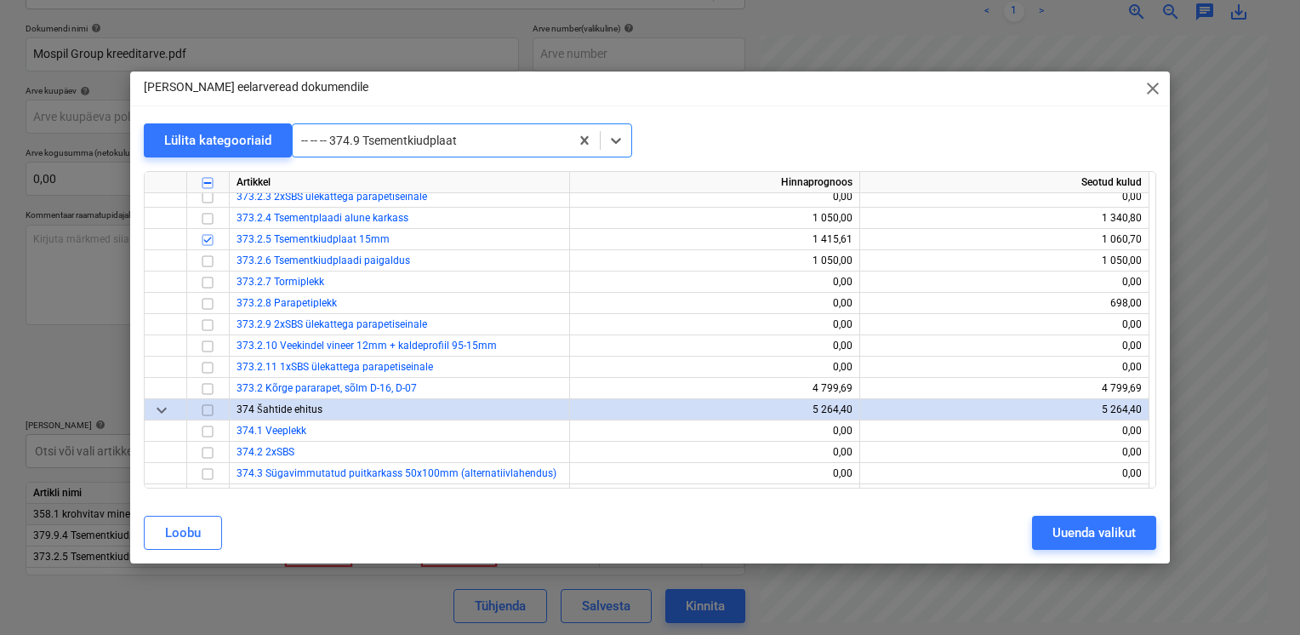
click at [1154, 97] on span "close" at bounding box center [1153, 88] width 20 height 20
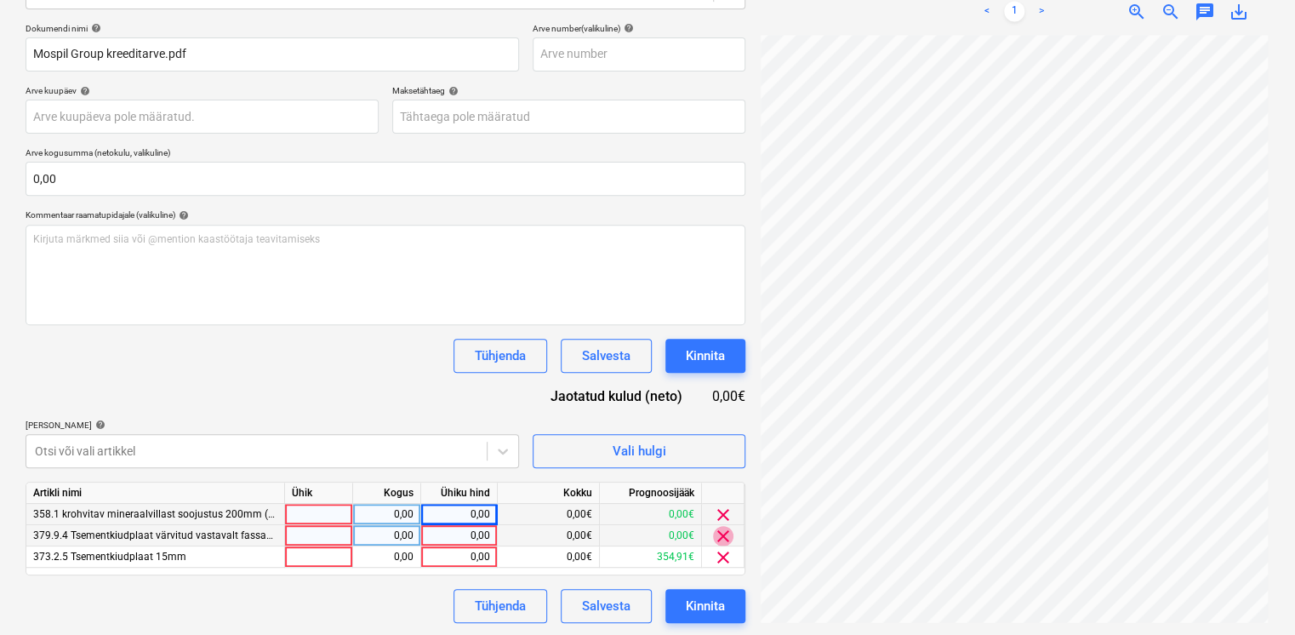
click at [722, 533] on span "clear" at bounding box center [723, 536] width 20 height 20
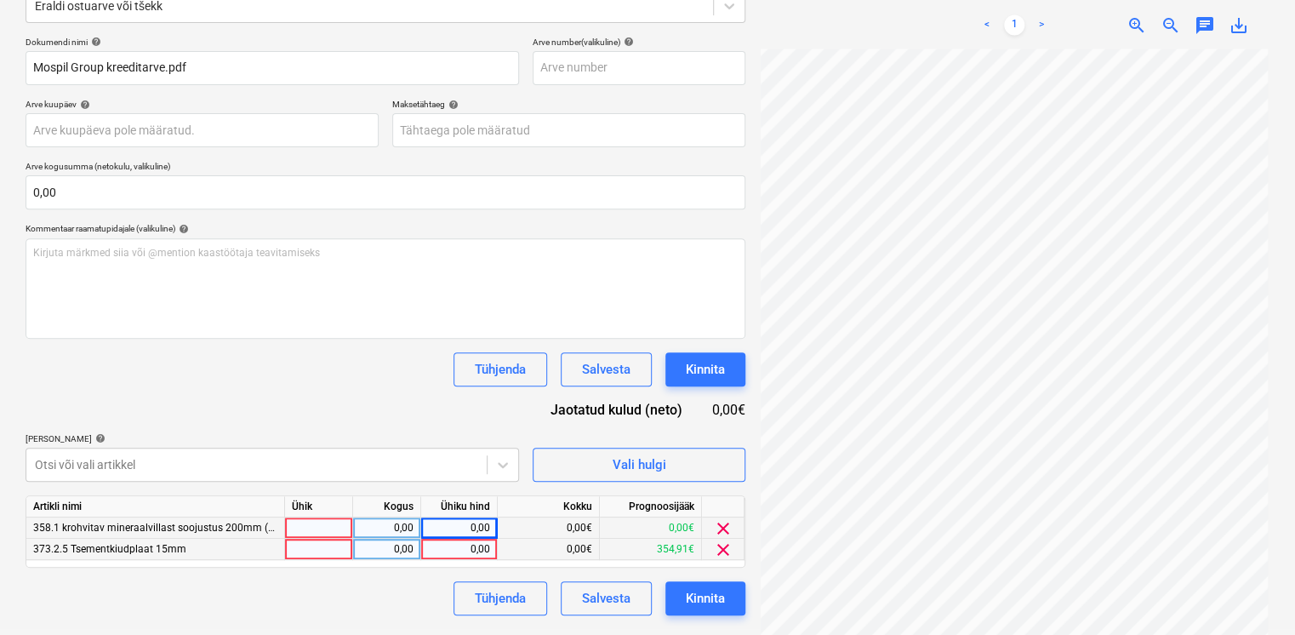
click at [722, 525] on span "clear" at bounding box center [723, 528] width 20 height 20
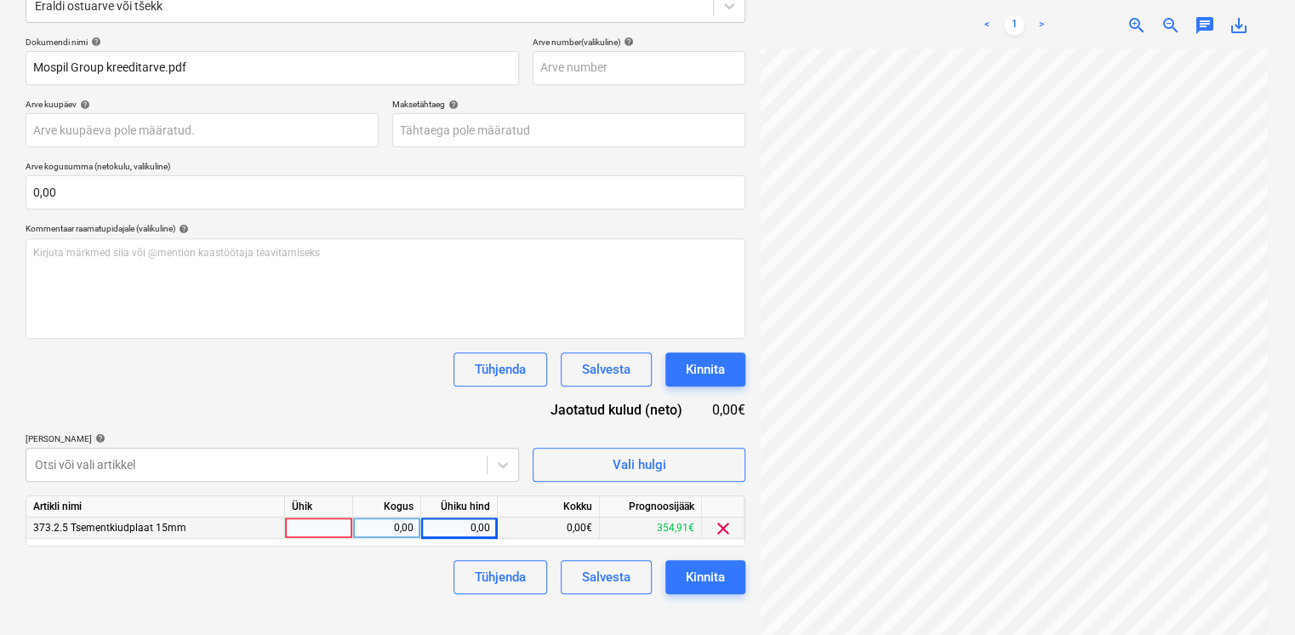
click at [451, 528] on div "0,00" at bounding box center [459, 527] width 62 height 21
click at [329, 528] on div at bounding box center [319, 527] width 68 height 21
type input "kmpl"
type input "-1"
type input "165,92"
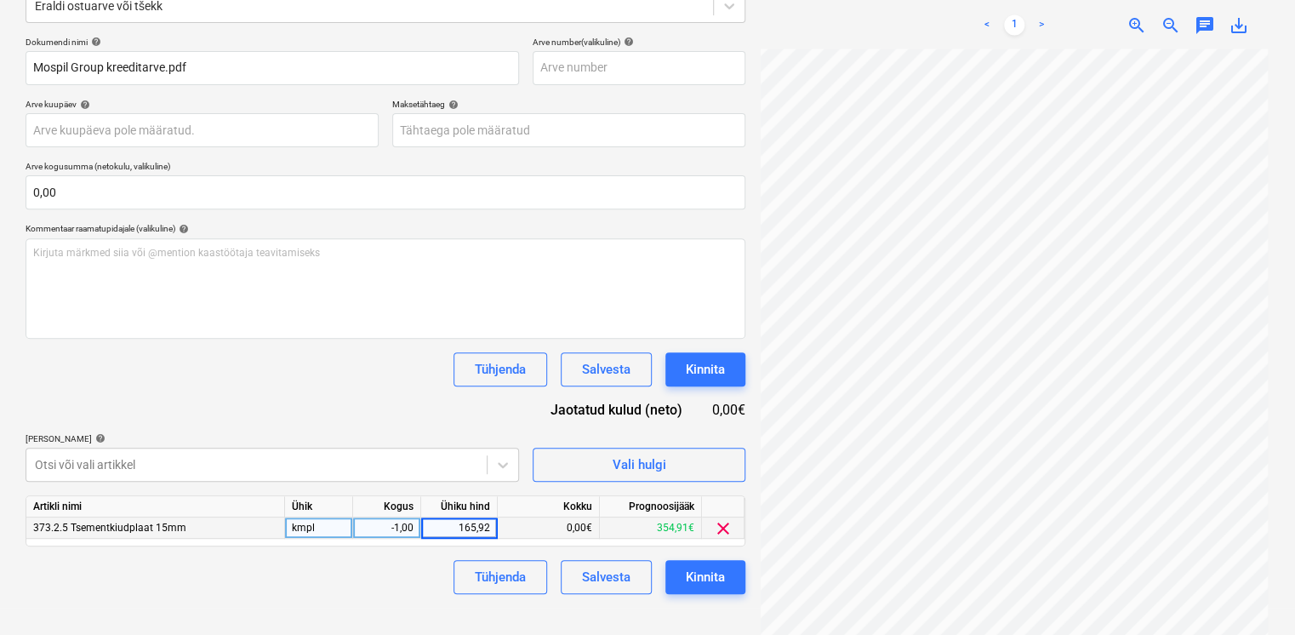
click at [246, 408] on div "Dokumendi nimi help Mospil Group kreeditarve.pdf Arve number (valikuline) help …" at bounding box center [386, 315] width 720 height 557
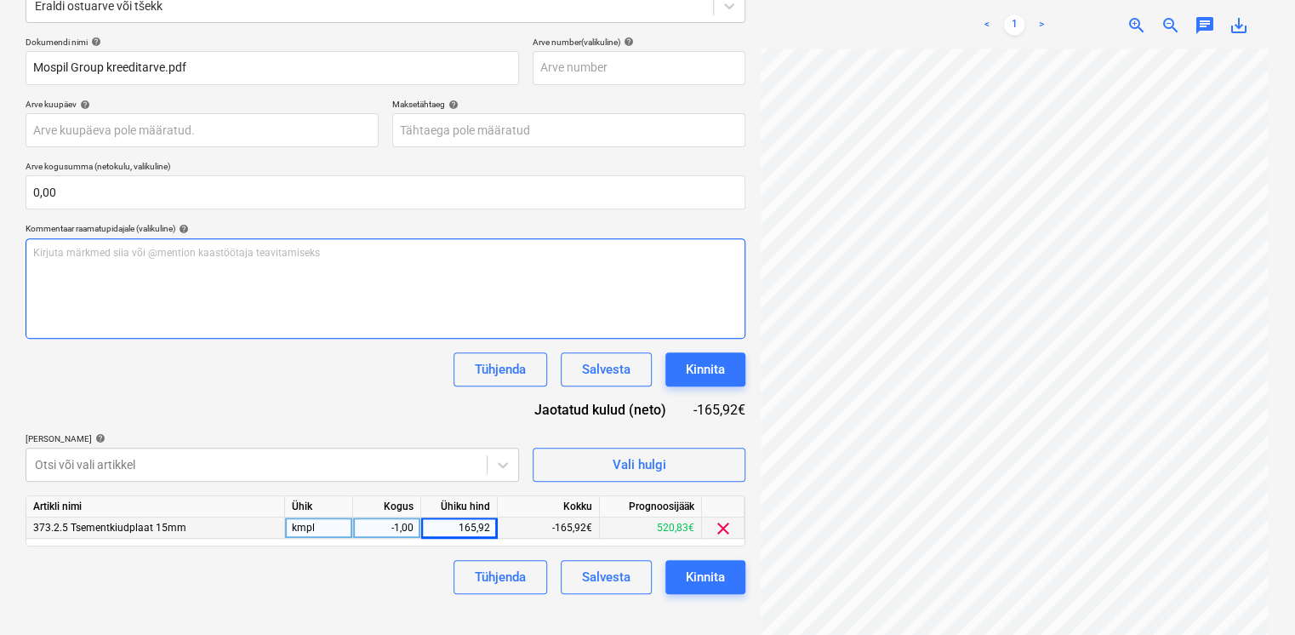
click at [356, 298] on div "Kirjuta märkmed siia või @mention kaastöötaja teavitamiseks ﻿" at bounding box center [386, 288] width 720 height 100
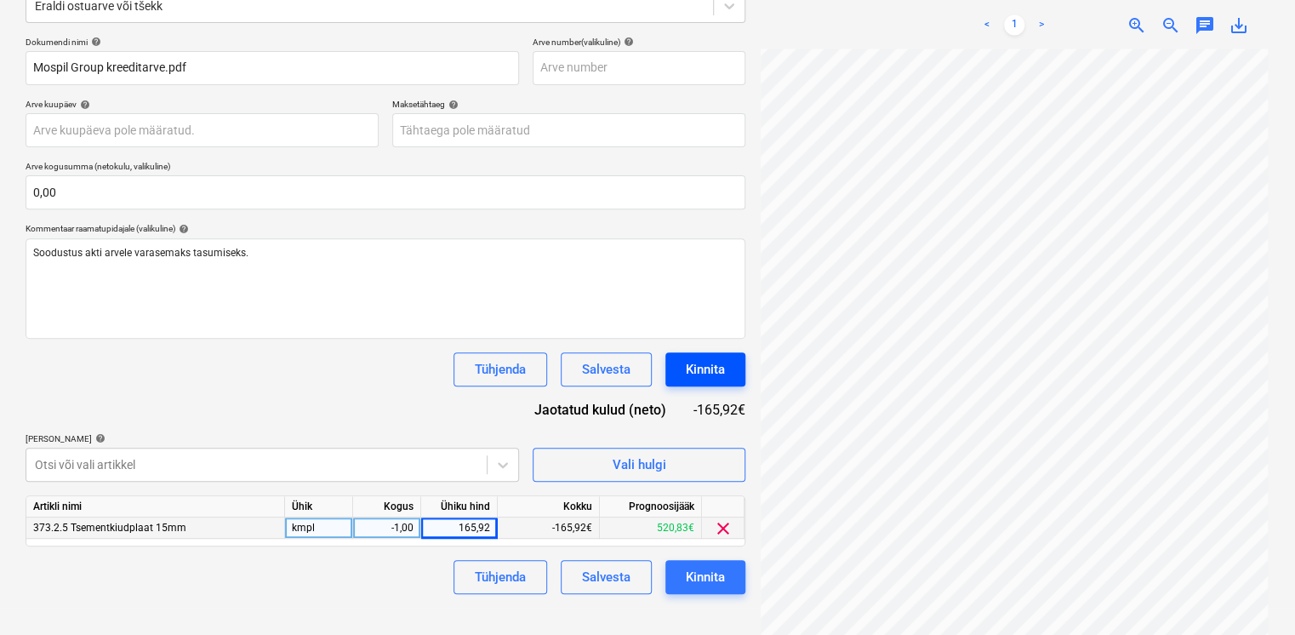
click at [736, 376] on button "Kinnita" at bounding box center [705, 369] width 80 height 34
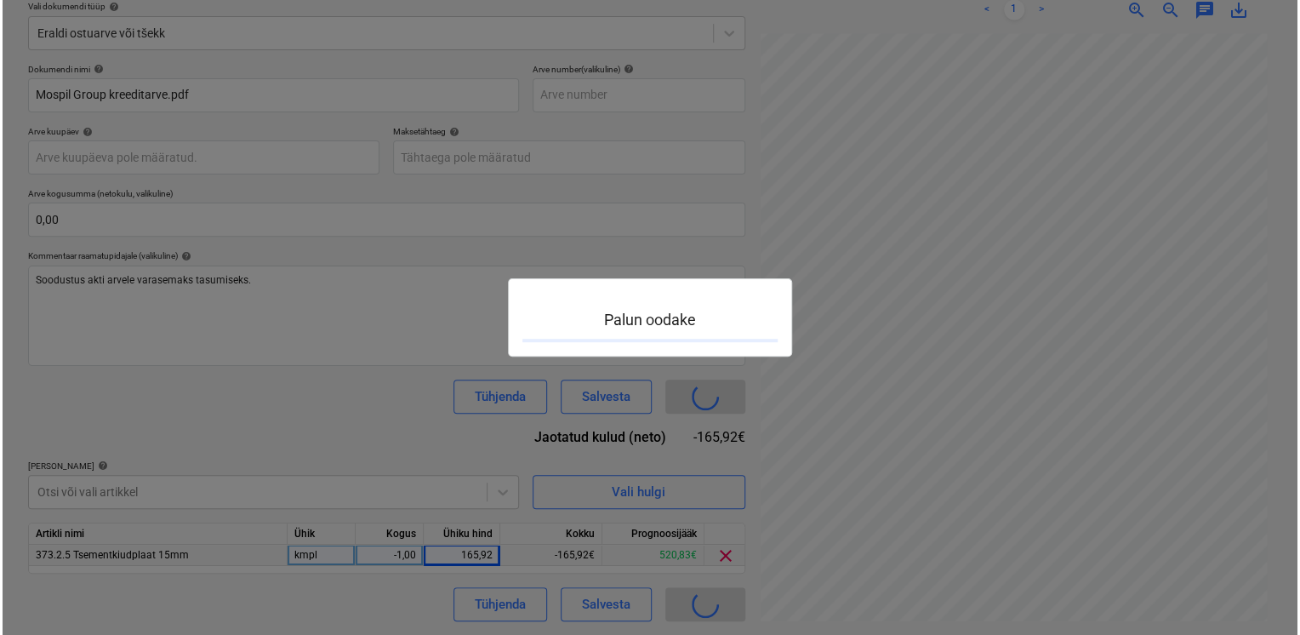
scroll to position [200, 0]
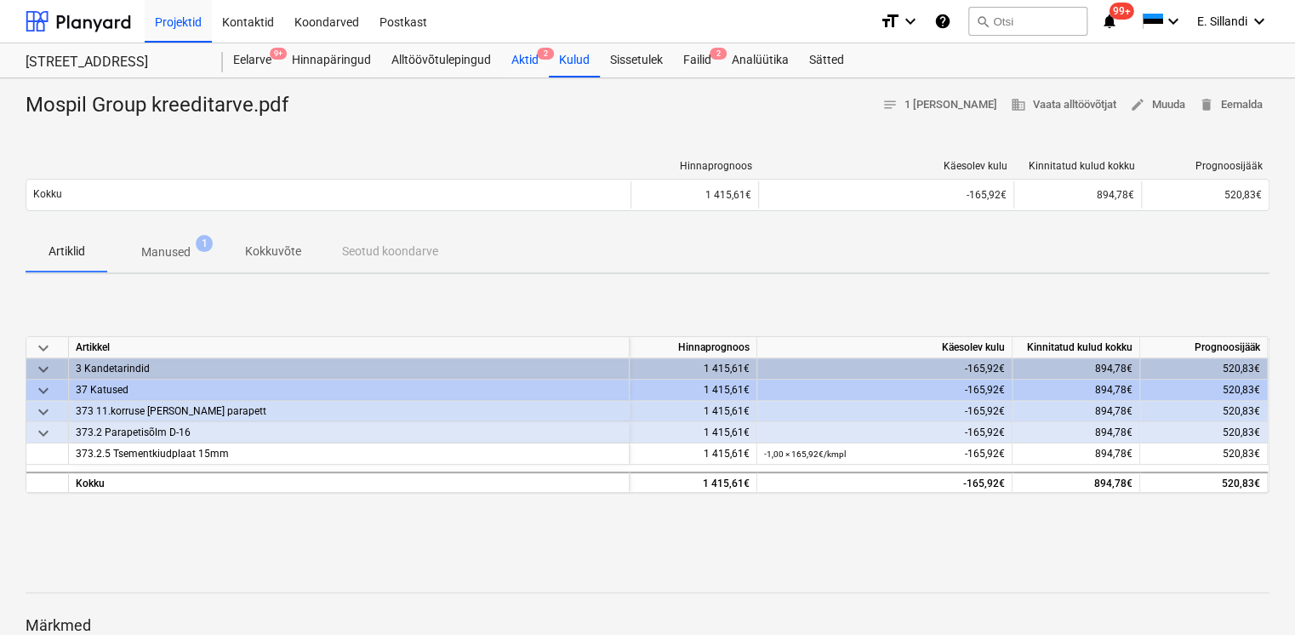
click at [514, 53] on div "Aktid 2" at bounding box center [525, 60] width 48 height 34
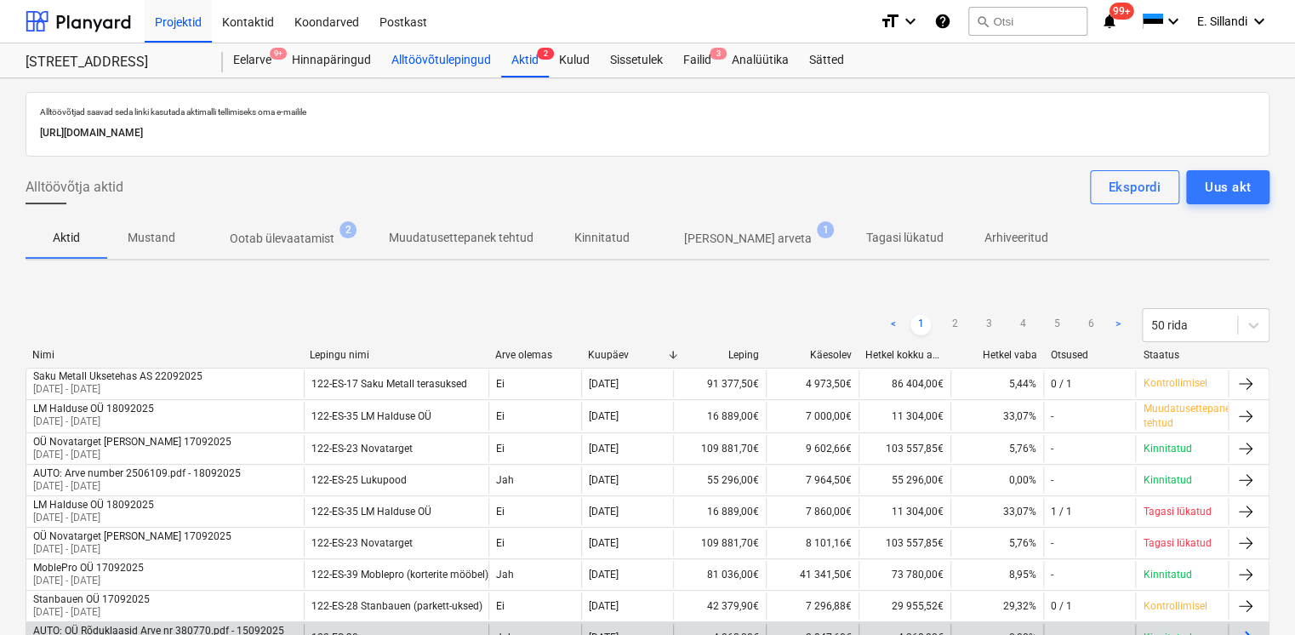
click at [419, 57] on div "Alltöövõtulepingud" at bounding box center [441, 60] width 120 height 34
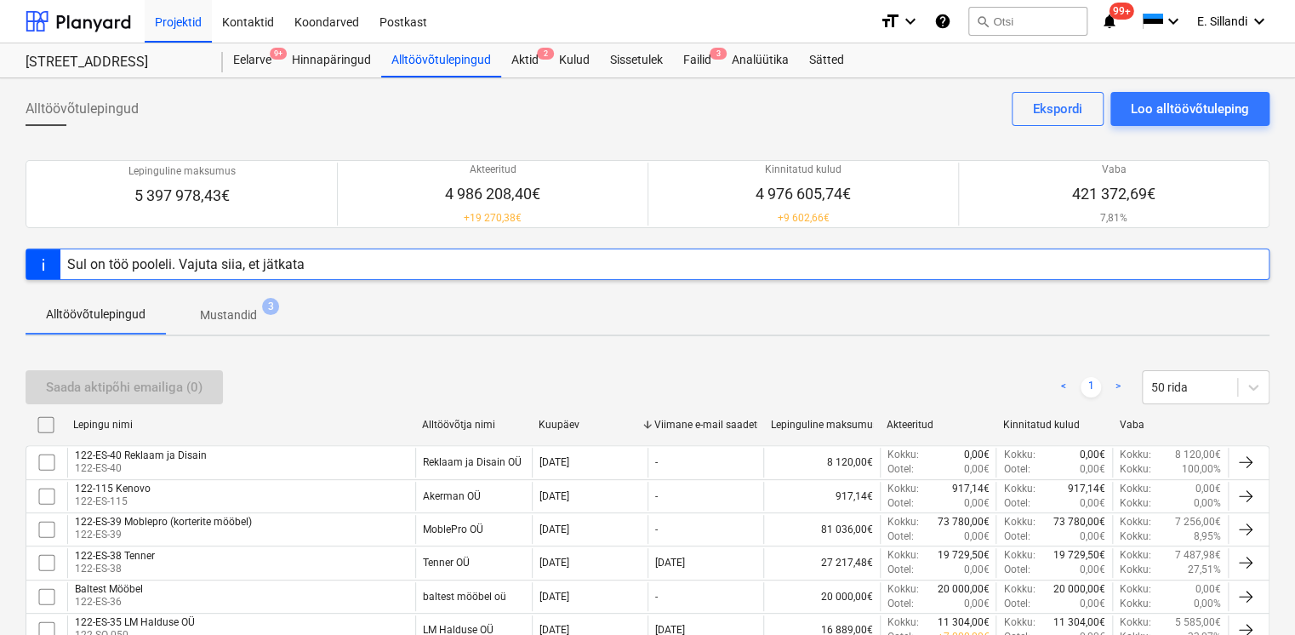
scroll to position [635, 0]
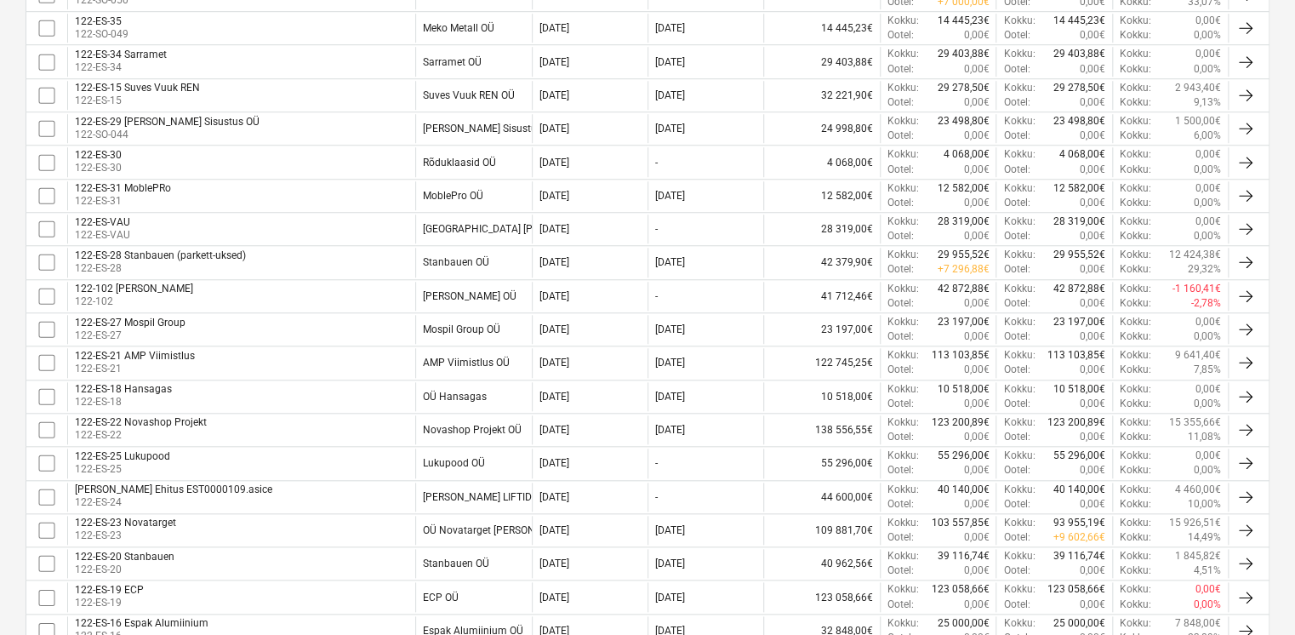
click at [527, 321] on div "Mospil Group OÜ" at bounding box center [473, 329] width 116 height 29
